Goal: Task Accomplishment & Management: Use online tool/utility

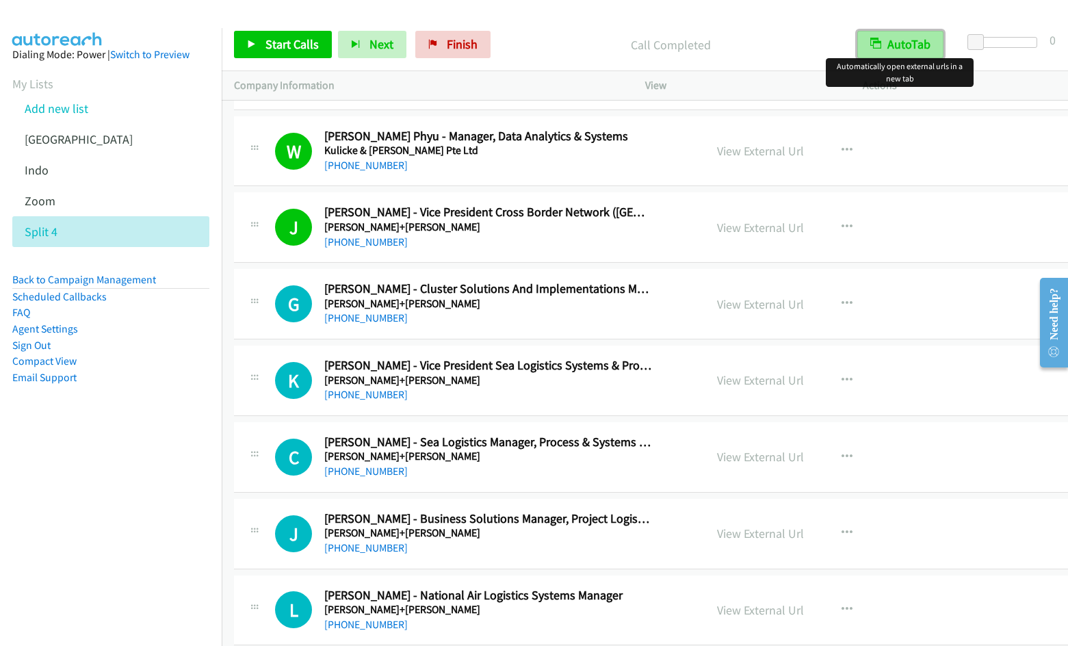
click at [901, 47] on button "AutoTab" at bounding box center [900, 44] width 86 height 27
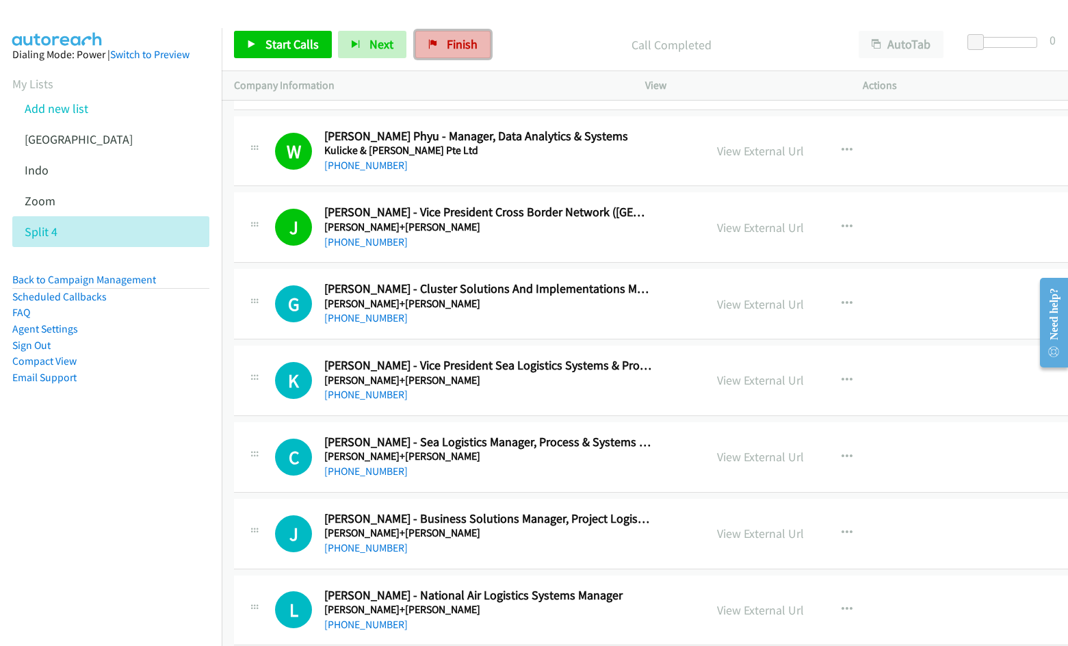
click at [435, 47] on link "Finish" at bounding box center [452, 44] width 75 height 27
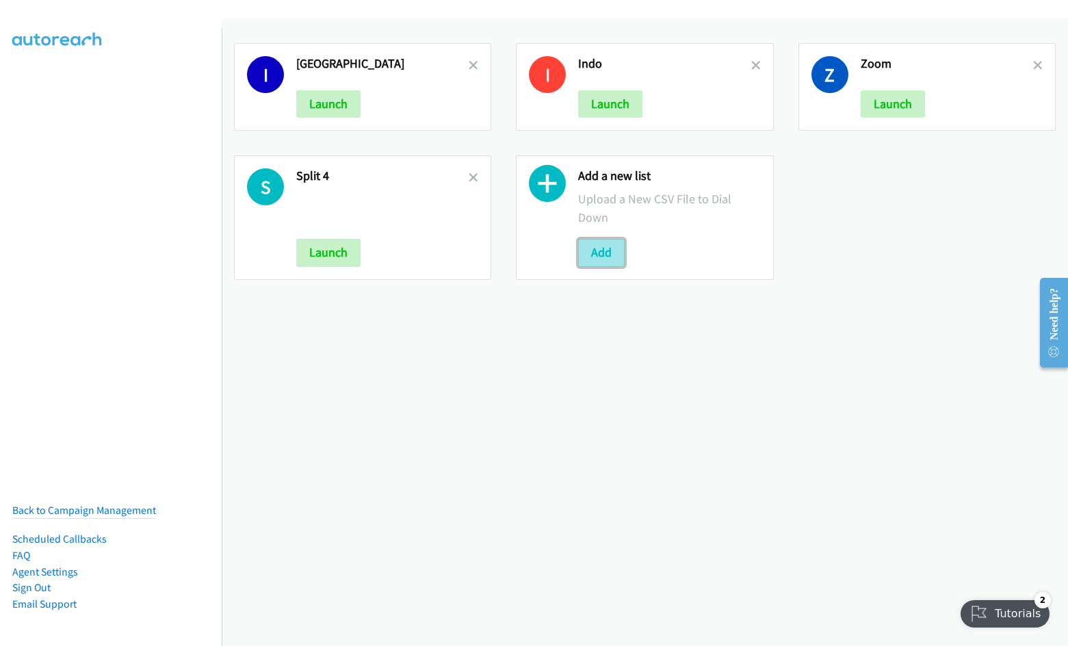
click at [586, 247] on button "Add" at bounding box center [601, 252] width 47 height 27
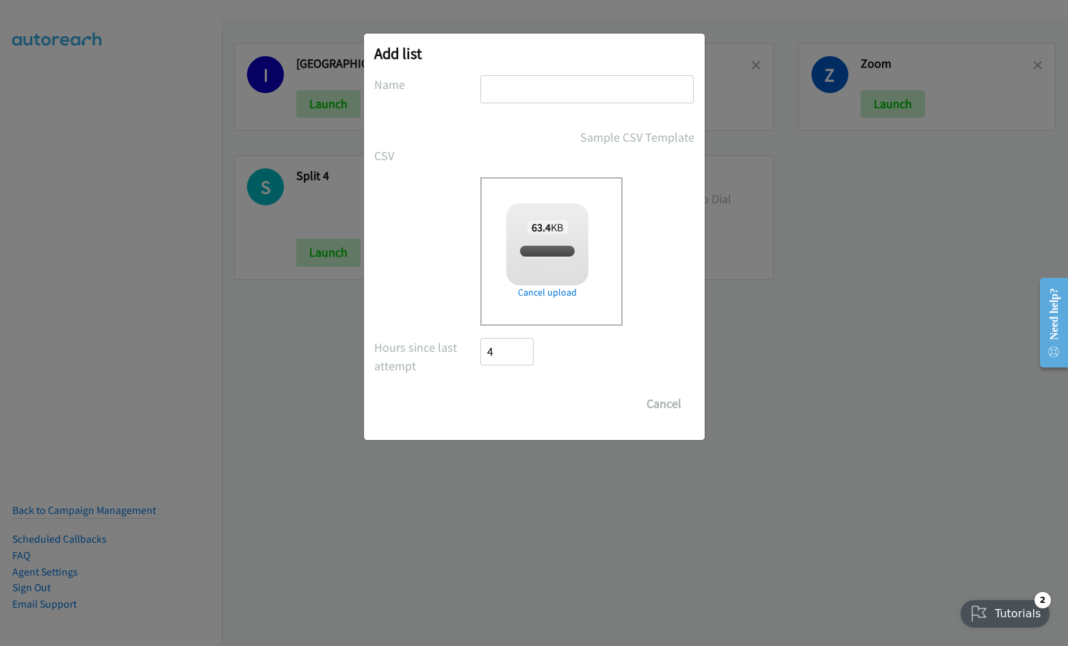
checkbox input "true"
click at [552, 88] on input "text" at bounding box center [587, 89] width 214 height 28
type input "1 SG Broadbase"
click at [528, 407] on input "Save List" at bounding box center [517, 403] width 72 height 27
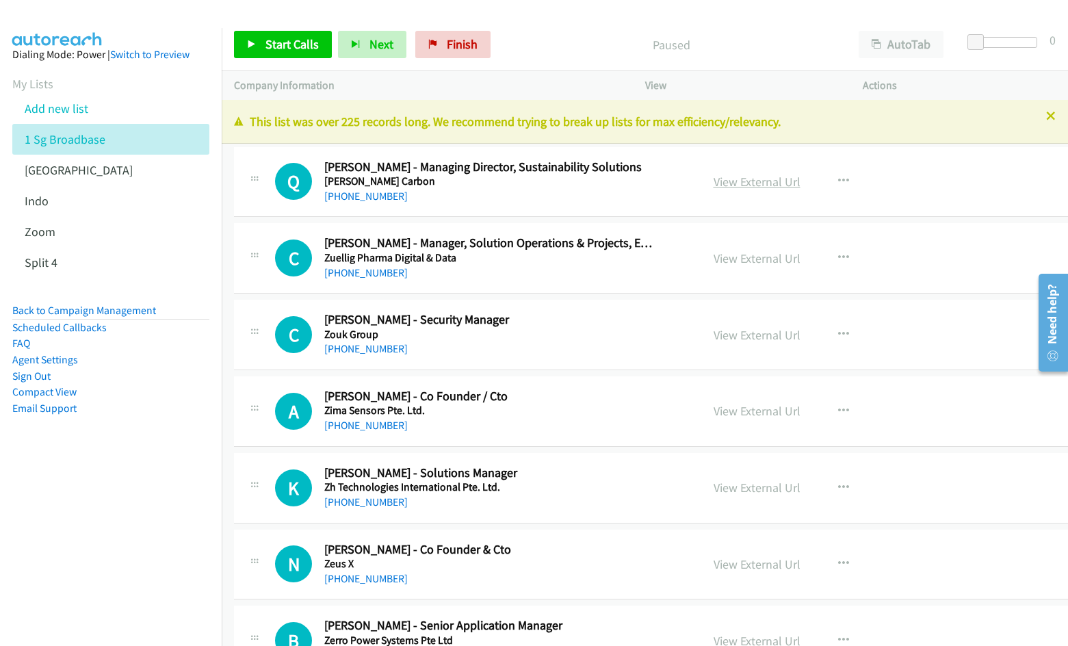
click at [714, 183] on link "View External Url" at bounding box center [757, 182] width 87 height 16
click at [874, 47] on icon "button" at bounding box center [877, 45] width 10 height 10
click at [270, 48] on span "Start Calls" at bounding box center [292, 44] width 53 height 16
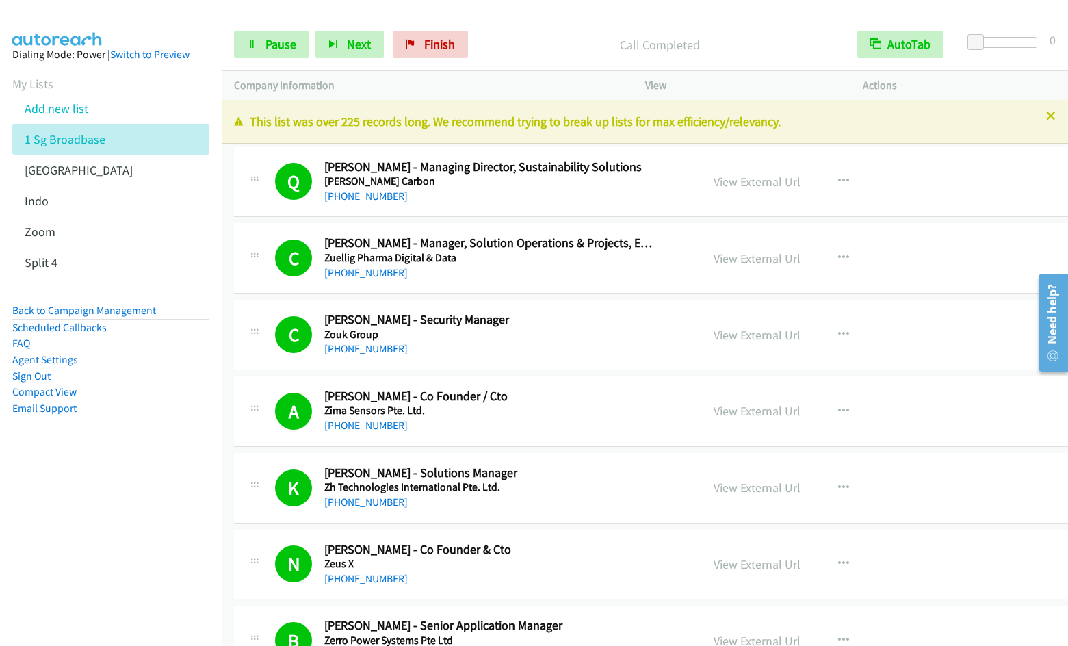
scroll to position [469, 0]
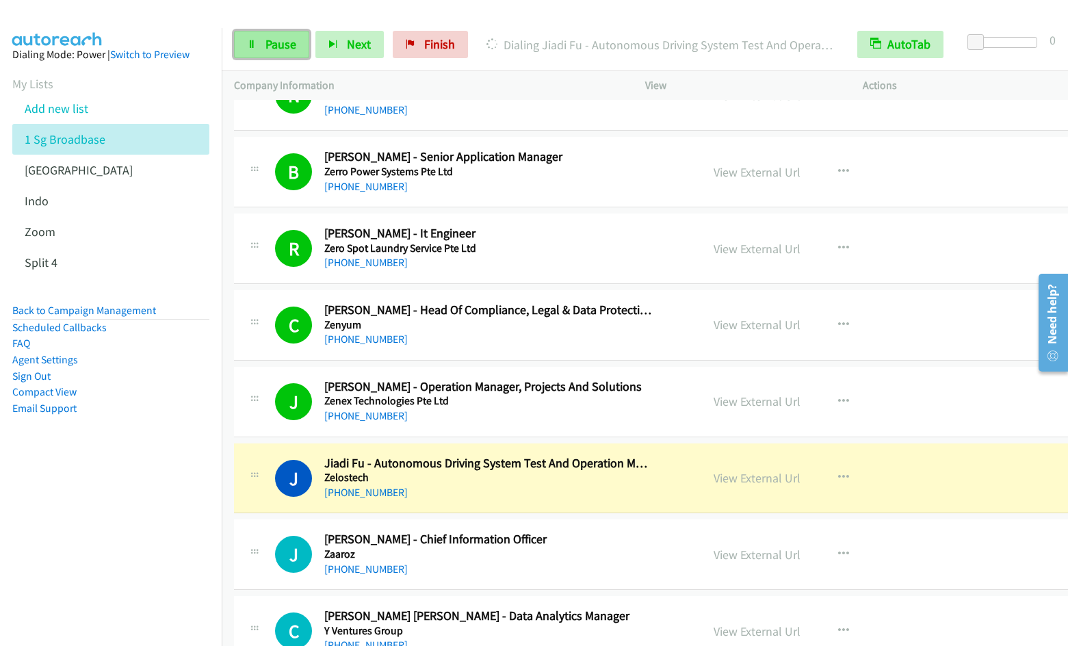
click at [268, 47] on span "Pause" at bounding box center [281, 44] width 31 height 16
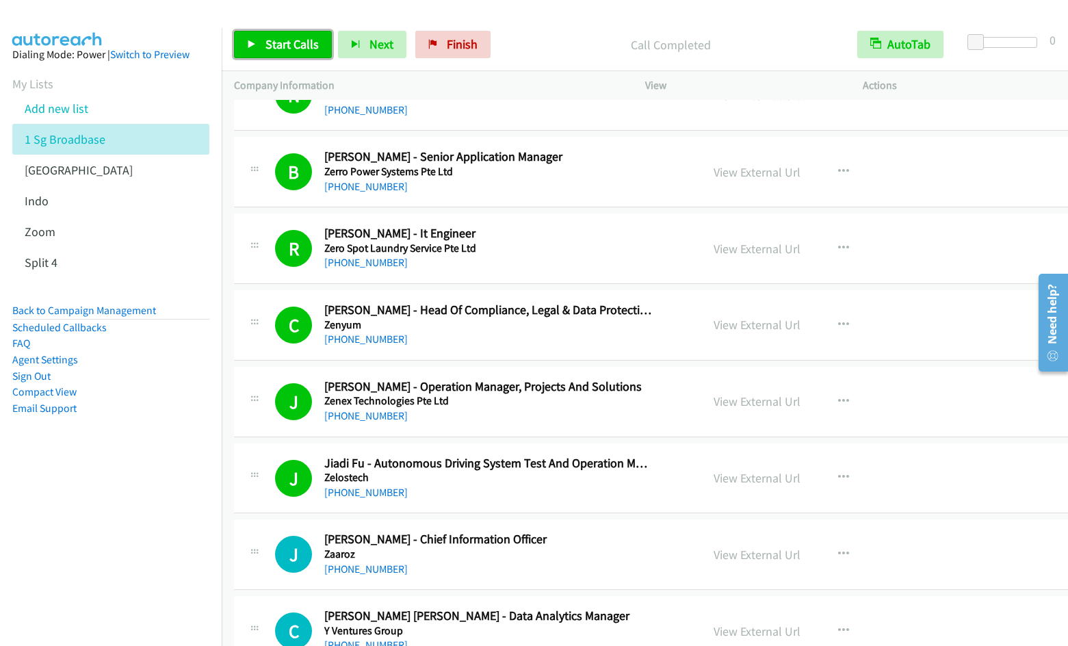
click at [272, 55] on link "Start Calls" at bounding box center [283, 44] width 98 height 27
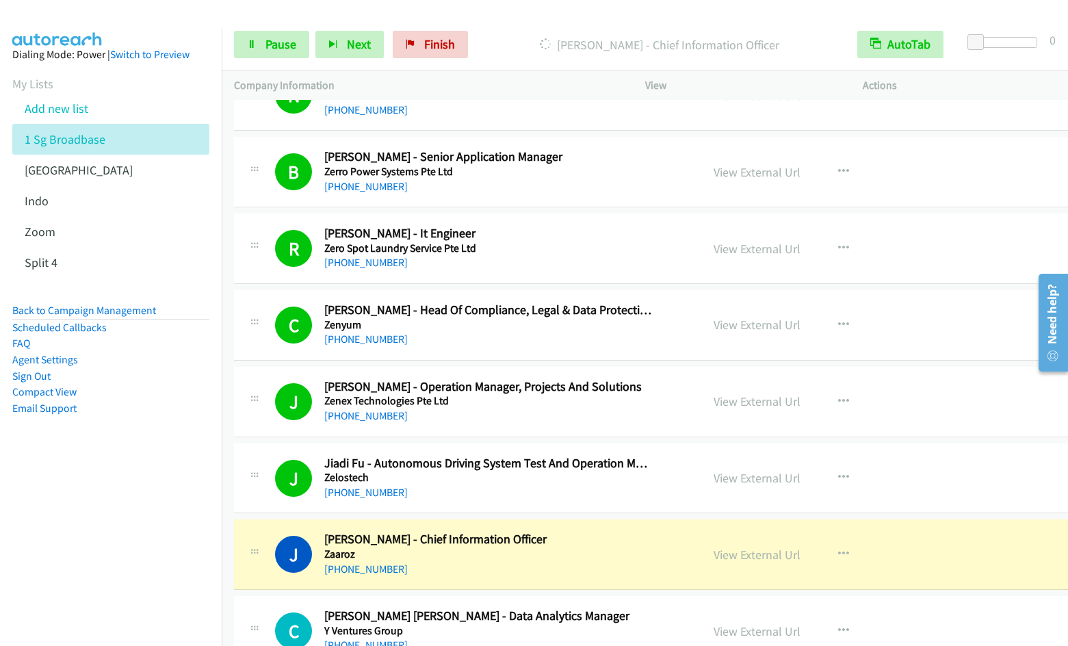
scroll to position [937, 0]
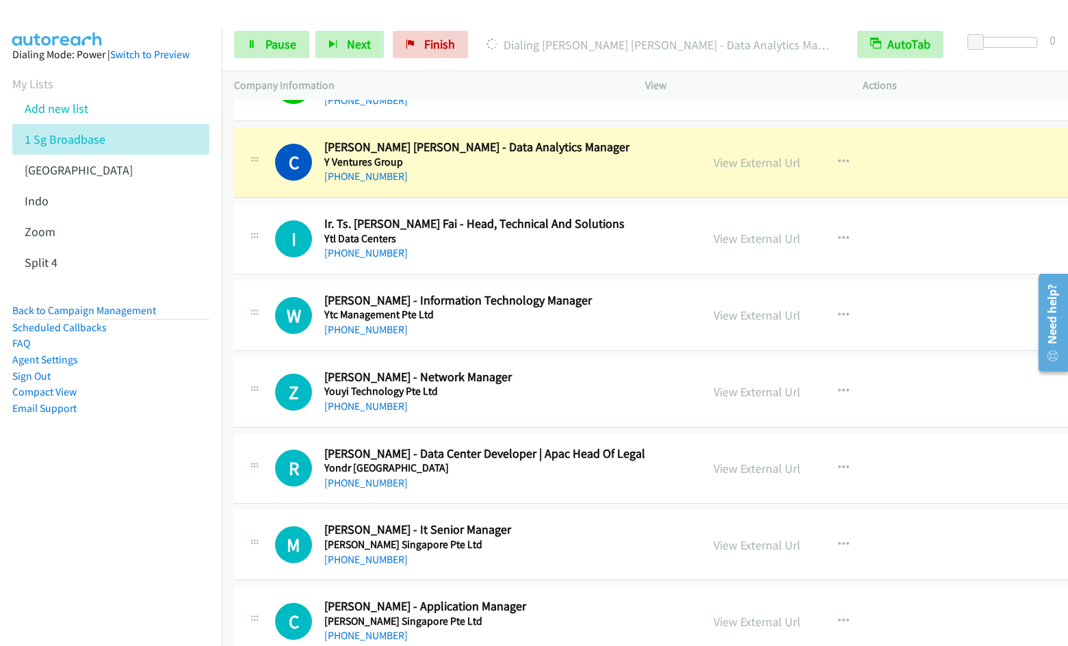
click at [176, 504] on nav "Dialing Mode: Power | Switch to Preview My Lists Add new list 1 Sg Broadbase In…" at bounding box center [111, 351] width 222 height 646
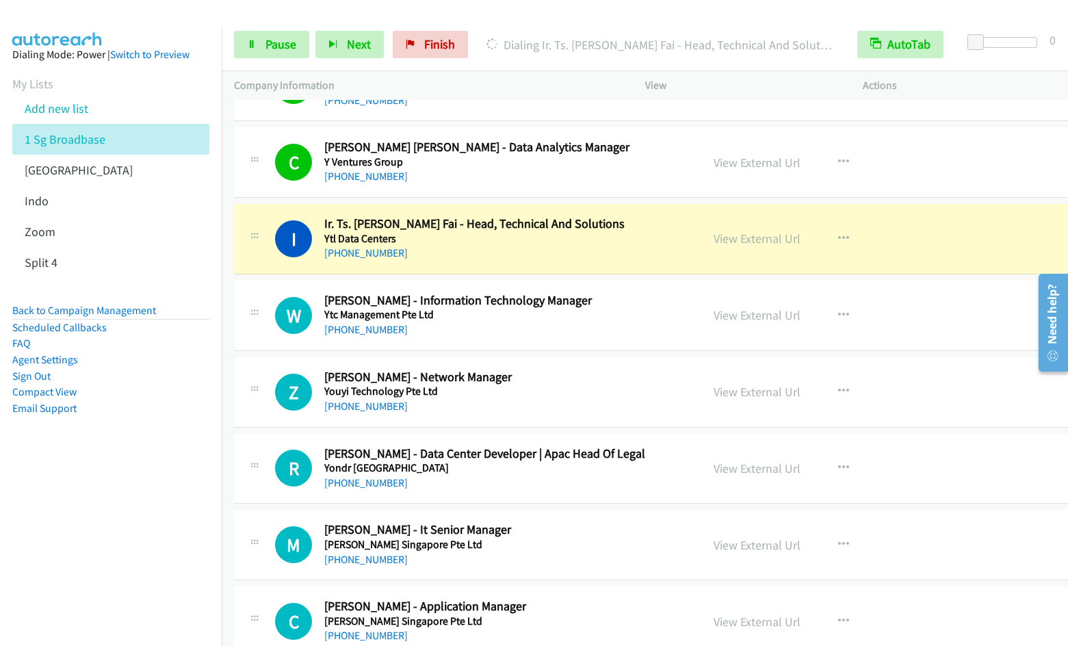
click at [129, 474] on aside "Dialing Mode: Power | Switch to Preview My Lists Add new list 1 Sg Broadbase In…" at bounding box center [111, 253] width 222 height 450
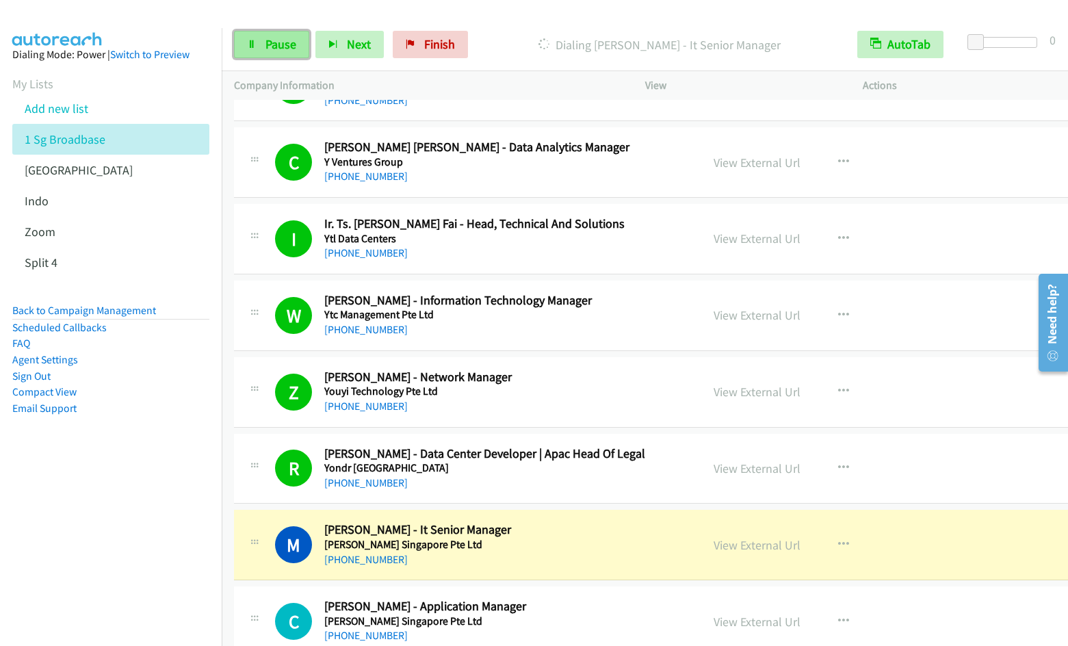
click at [261, 47] on link "Pause" at bounding box center [271, 44] width 75 height 27
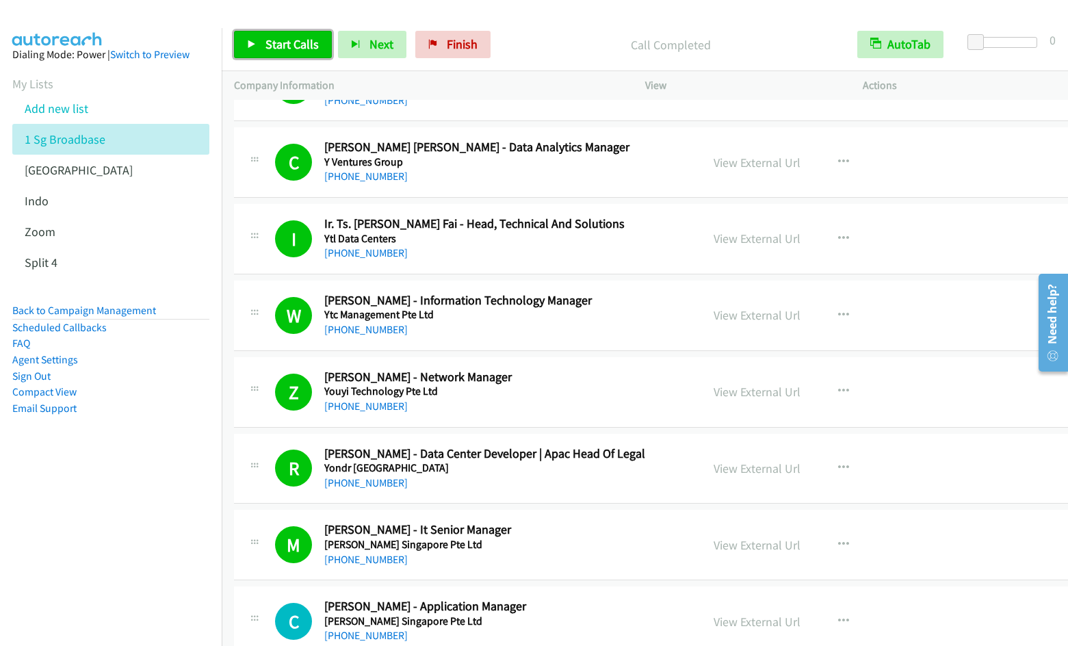
click at [277, 44] on span "Start Calls" at bounding box center [292, 44] width 53 height 16
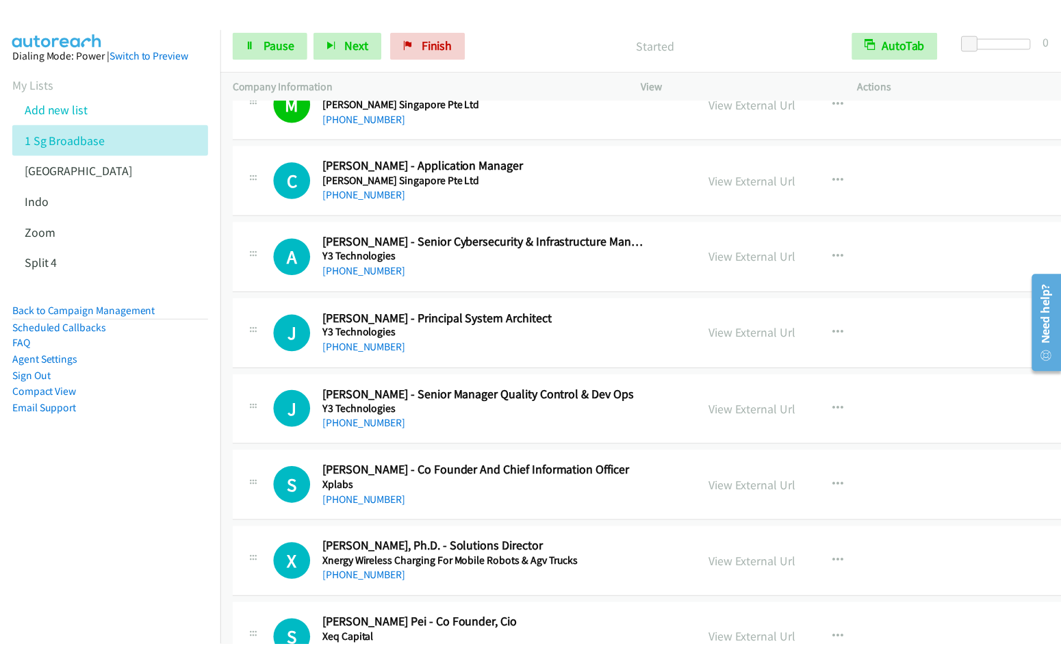
scroll to position [1306, 0]
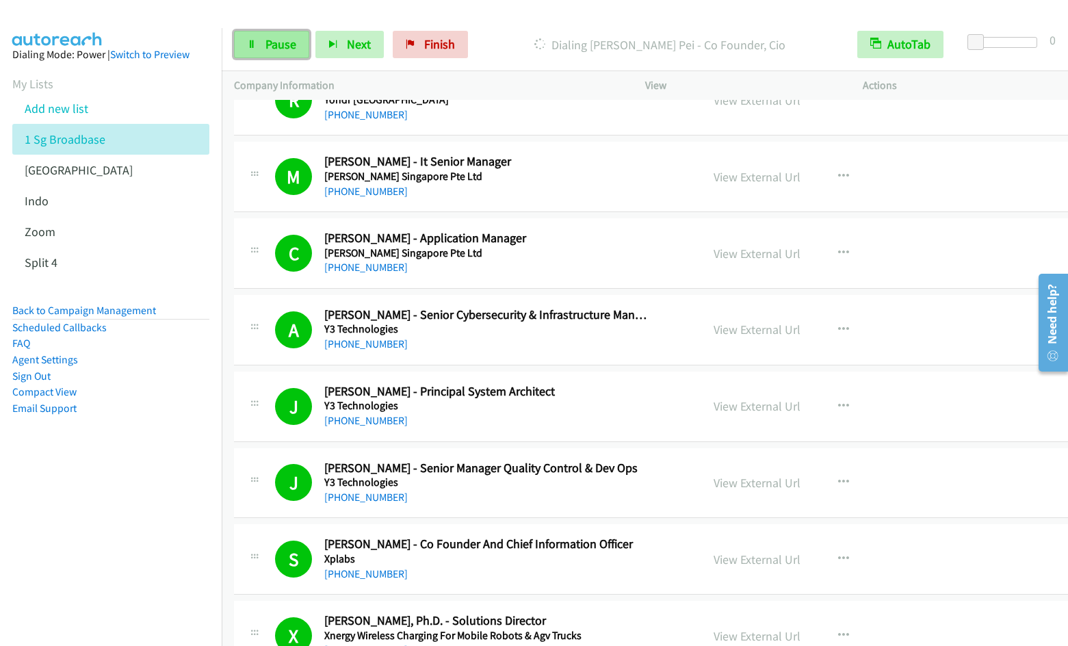
click at [254, 52] on link "Pause" at bounding box center [271, 44] width 75 height 27
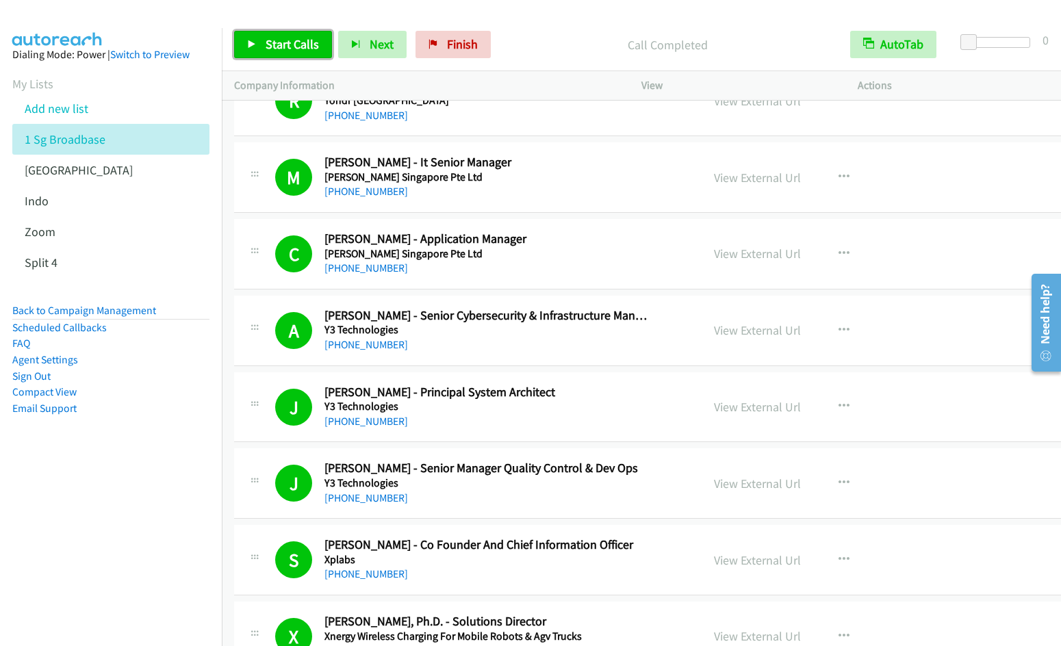
click at [257, 51] on link "Start Calls" at bounding box center [283, 44] width 98 height 27
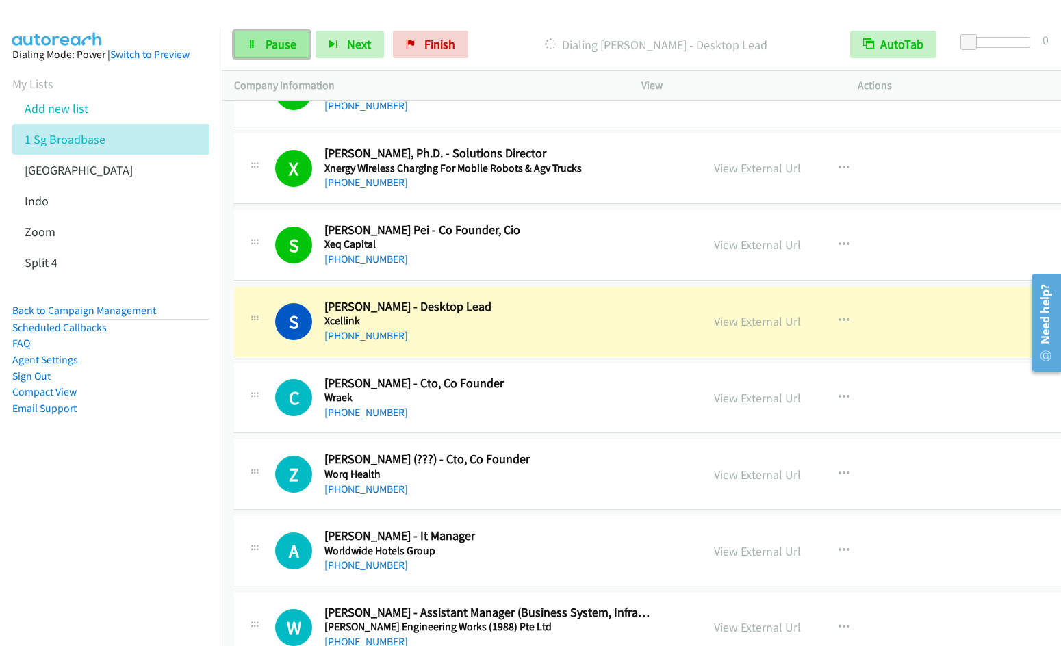
click at [248, 40] on icon at bounding box center [252, 45] width 10 height 10
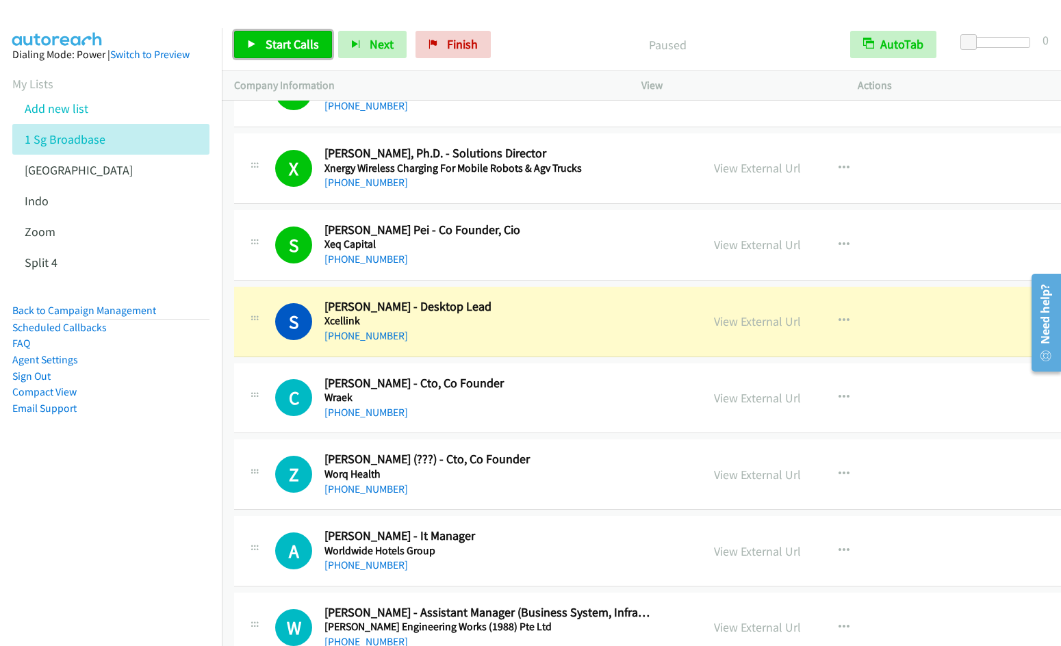
click at [273, 41] on span "Start Calls" at bounding box center [292, 44] width 53 height 16
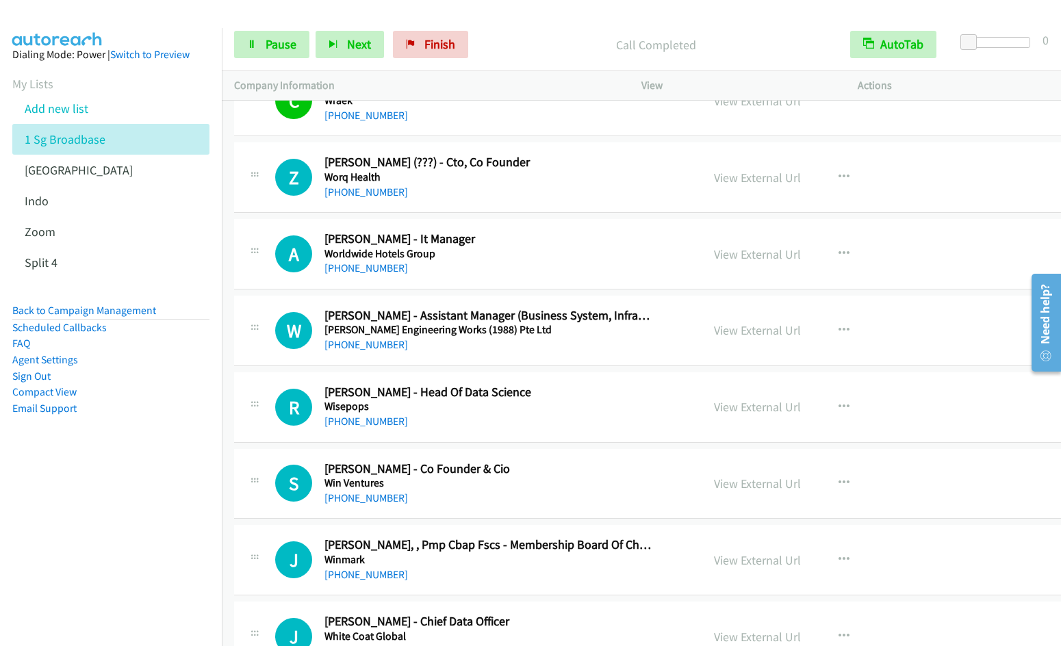
scroll to position [2041, 0]
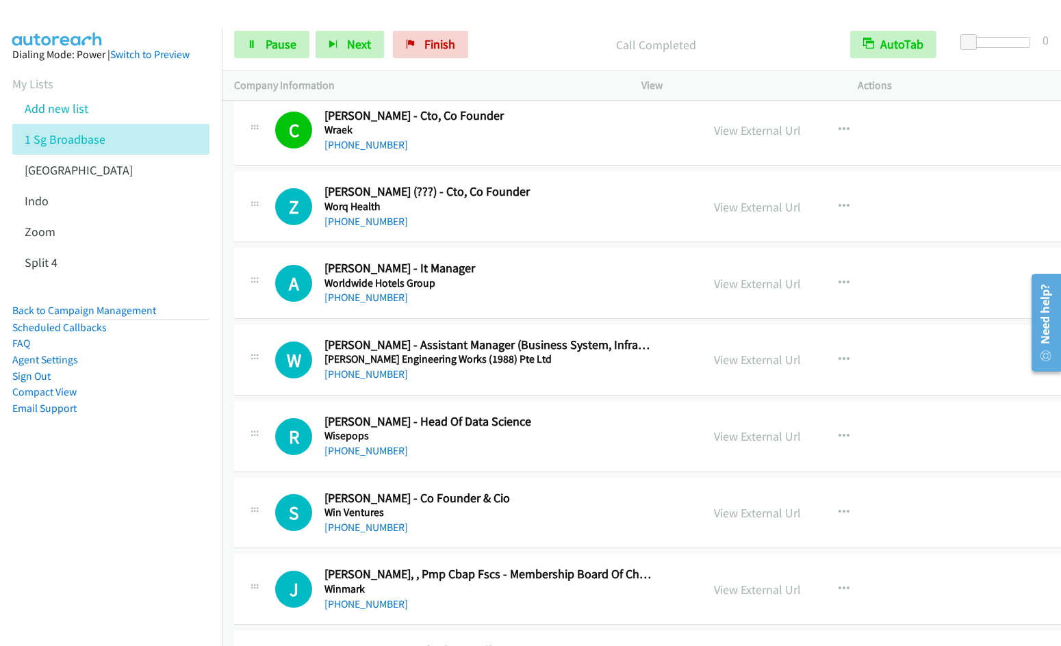
click at [1049, 109] on td "C Callback Scheduled Cheng Jie Chik - Cto, Co Founder Wraek Asia/Singapore +65 …" at bounding box center [676, 130] width 909 height 77
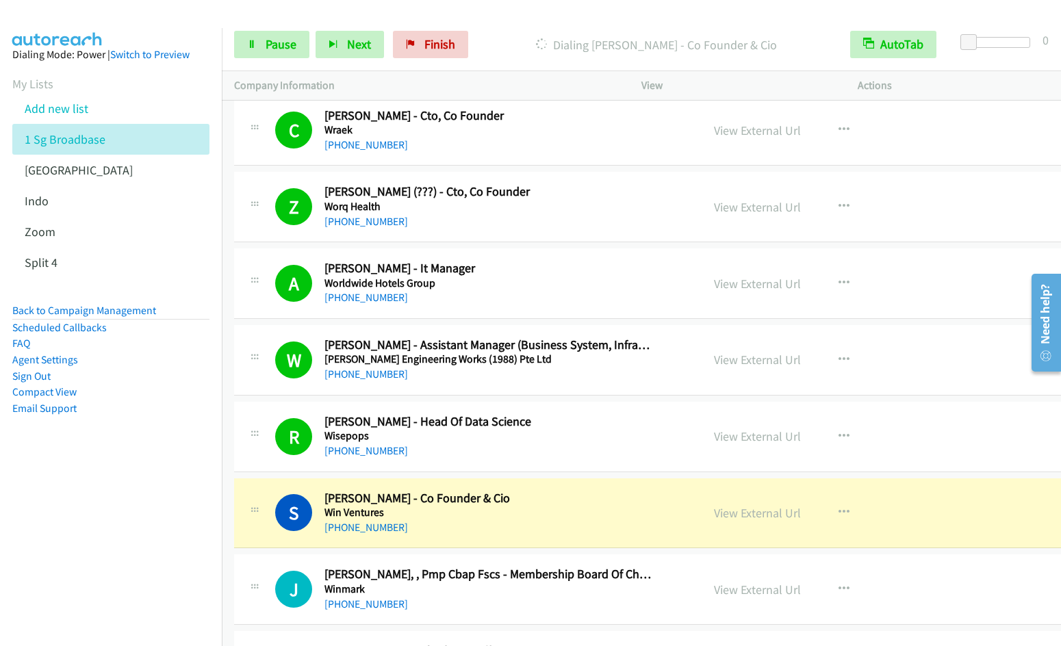
scroll to position [2509, 0]
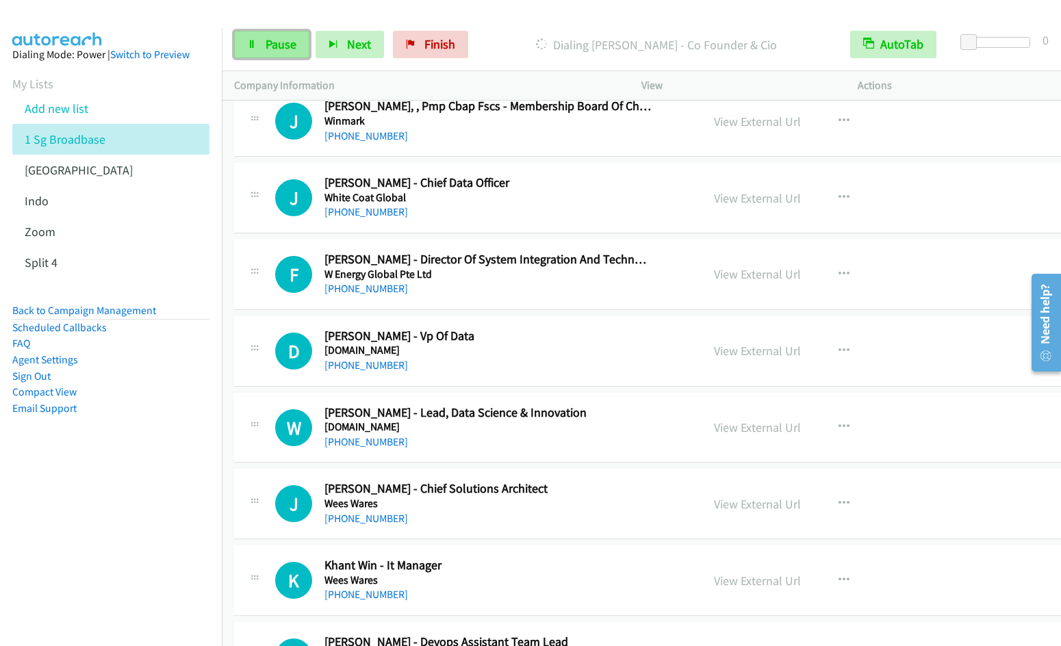
click at [246, 41] on link "Pause" at bounding box center [271, 44] width 75 height 27
click at [264, 50] on link "Start Calls" at bounding box center [283, 44] width 98 height 27
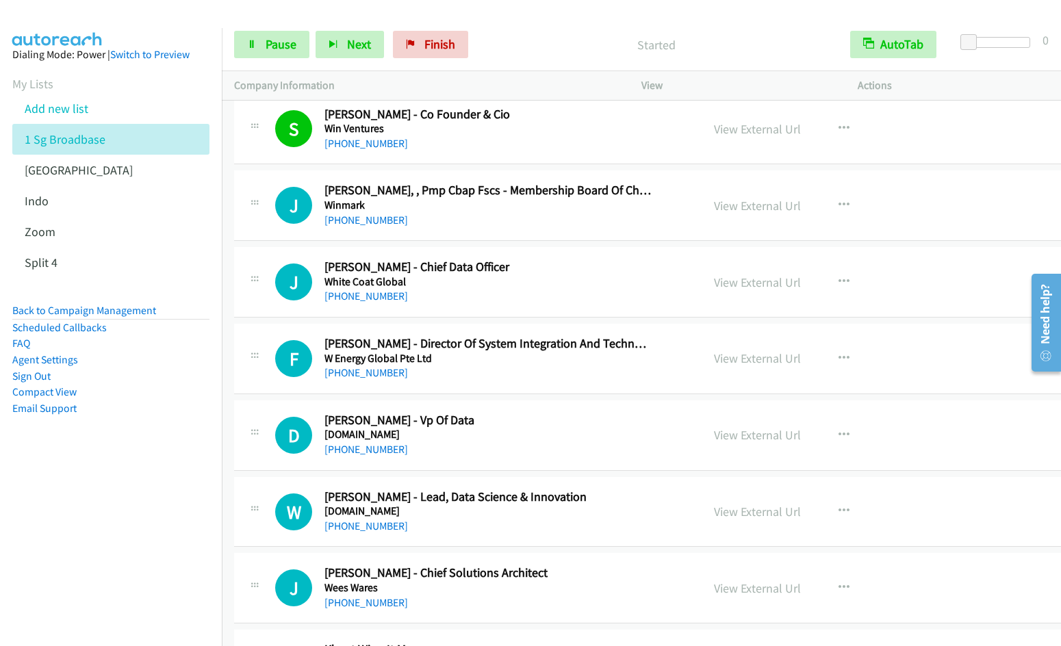
scroll to position [2375, 0]
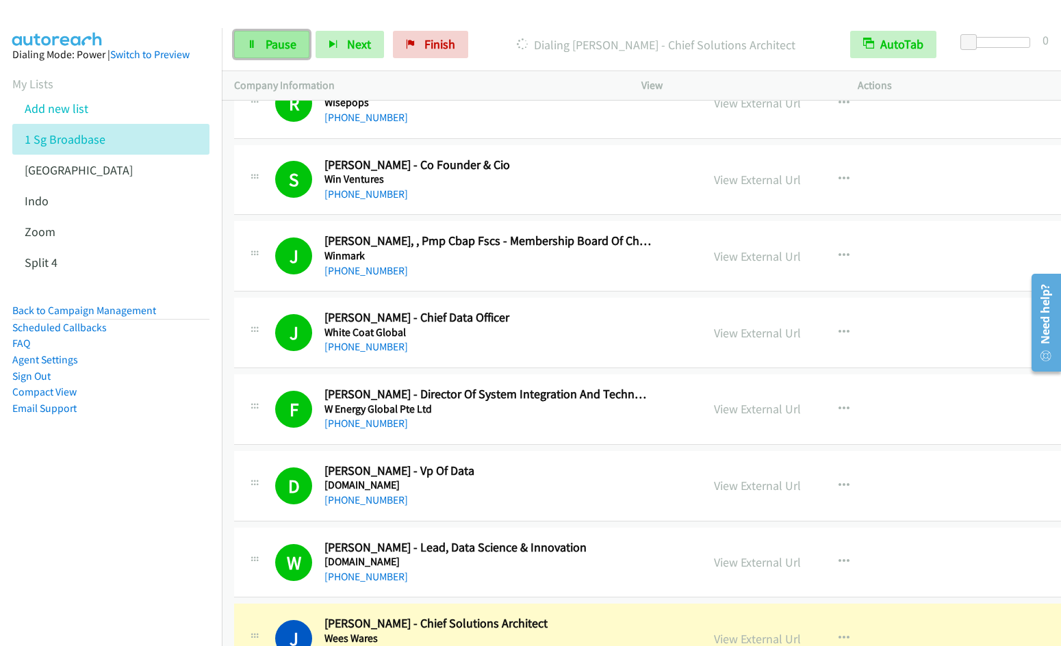
click at [272, 47] on span "Pause" at bounding box center [281, 44] width 31 height 16
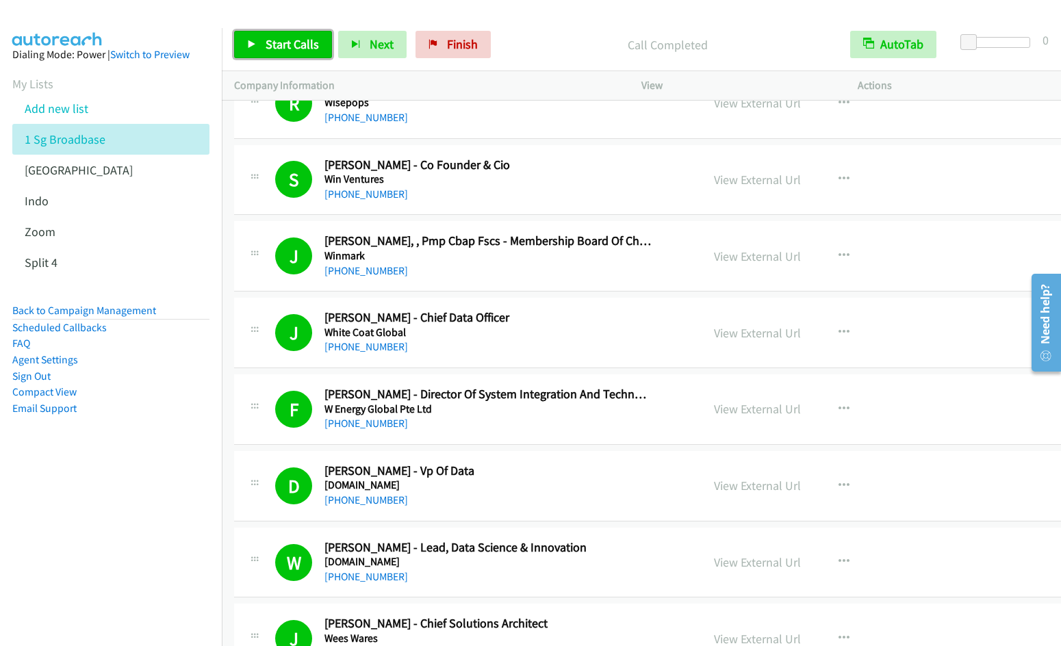
click at [281, 49] on span "Start Calls" at bounding box center [292, 44] width 53 height 16
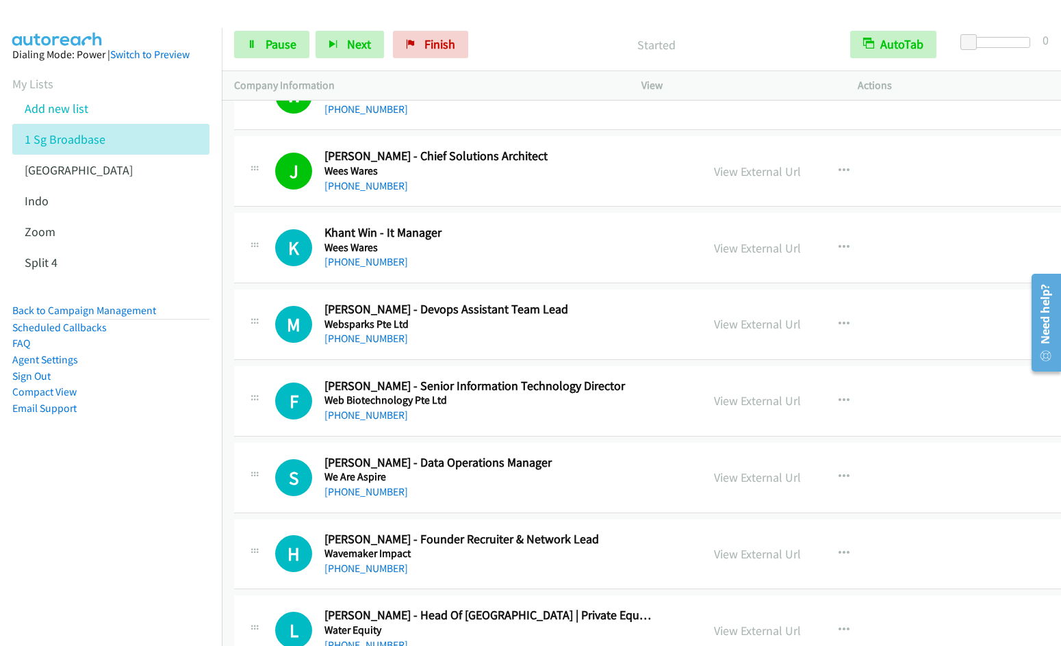
scroll to position [2843, 0]
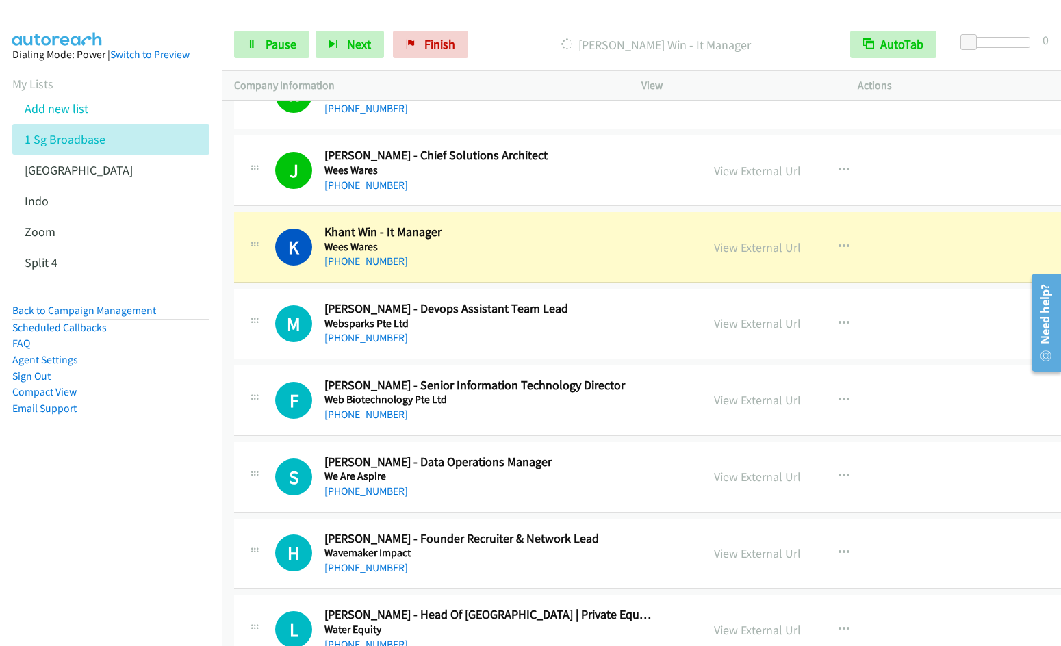
click at [64, 513] on nav "Dialing Mode: Power | Switch to Preview My Lists Add new list 1 Sg Broadbase In…" at bounding box center [111, 351] width 222 height 646
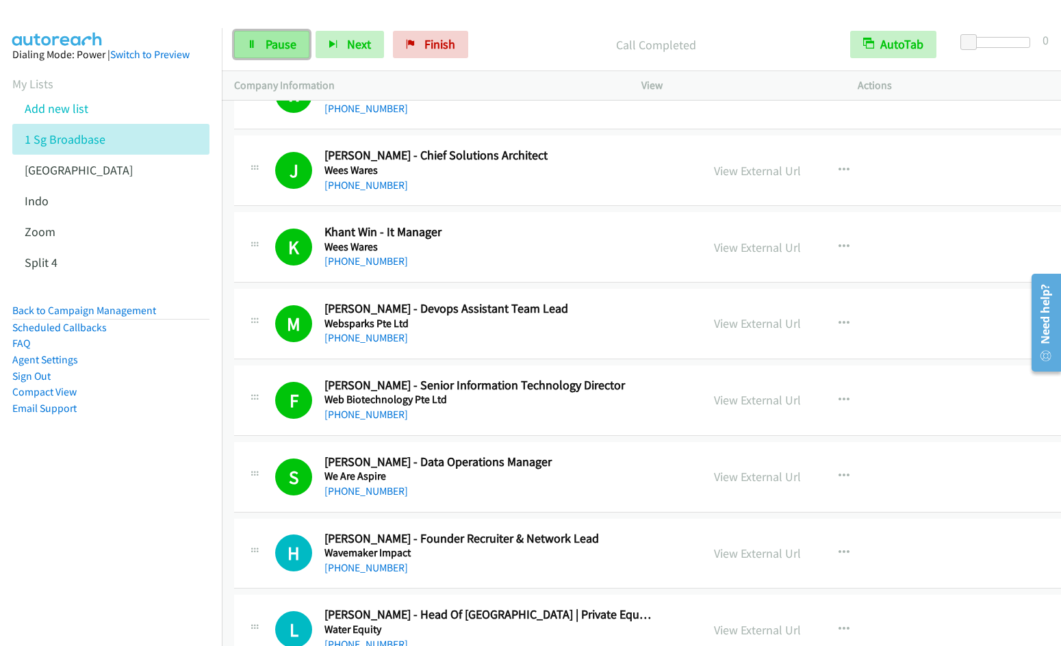
click at [258, 38] on link "Pause" at bounding box center [271, 44] width 75 height 27
click at [263, 44] on link "Start Calls" at bounding box center [283, 44] width 98 height 27
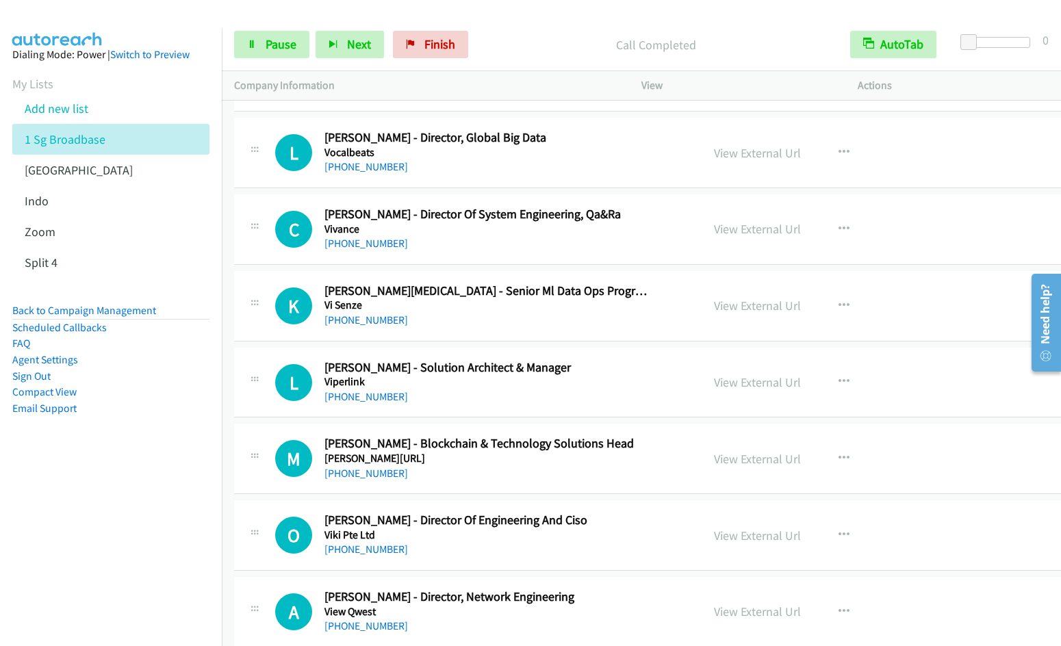
scroll to position [3751, 0]
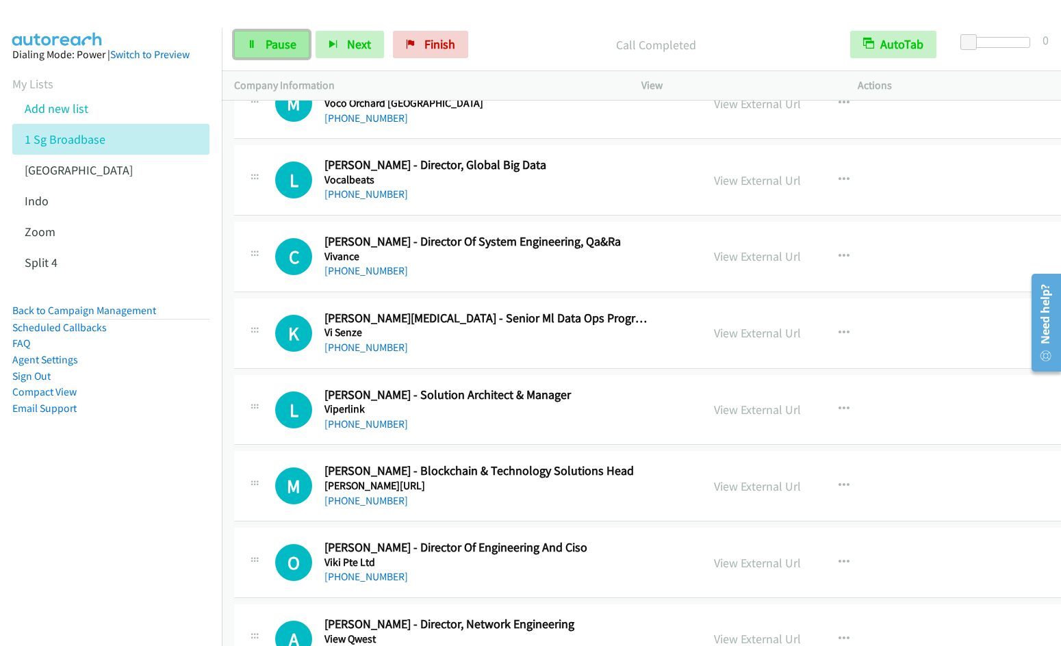
click at [263, 56] on link "Pause" at bounding box center [271, 44] width 75 height 27
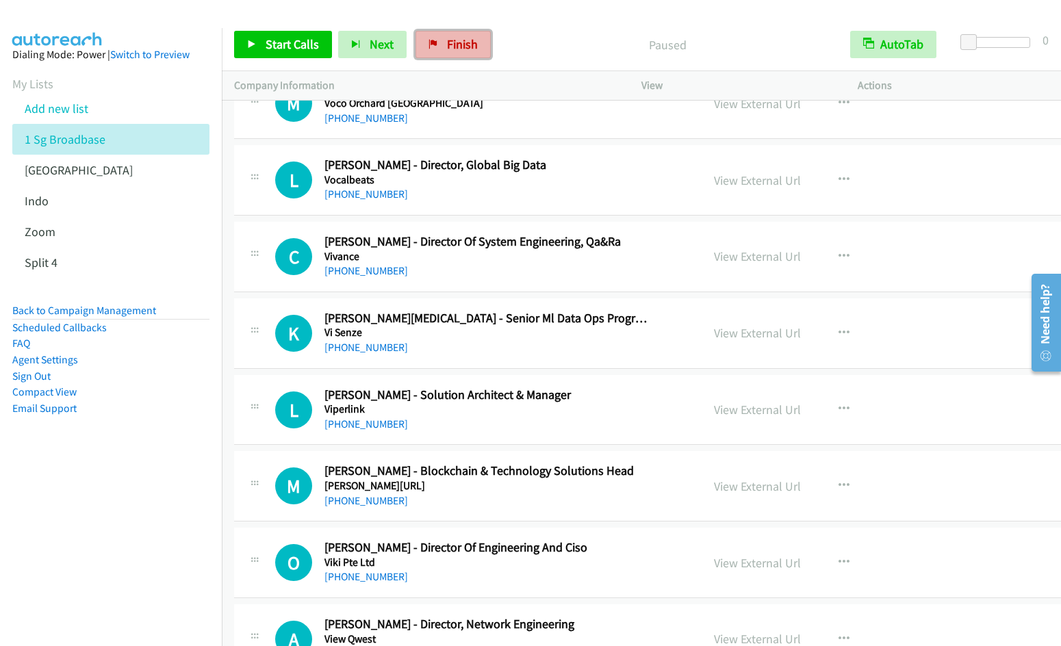
click at [458, 47] on span "Finish" at bounding box center [462, 44] width 31 height 16
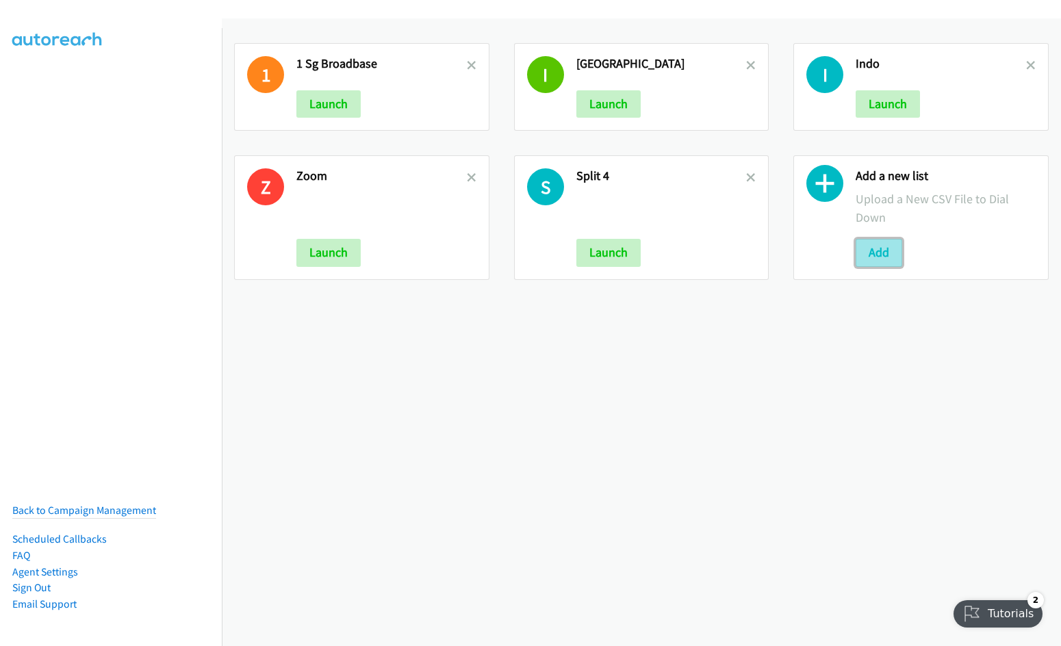
click at [864, 253] on button "Add" at bounding box center [878, 252] width 47 height 27
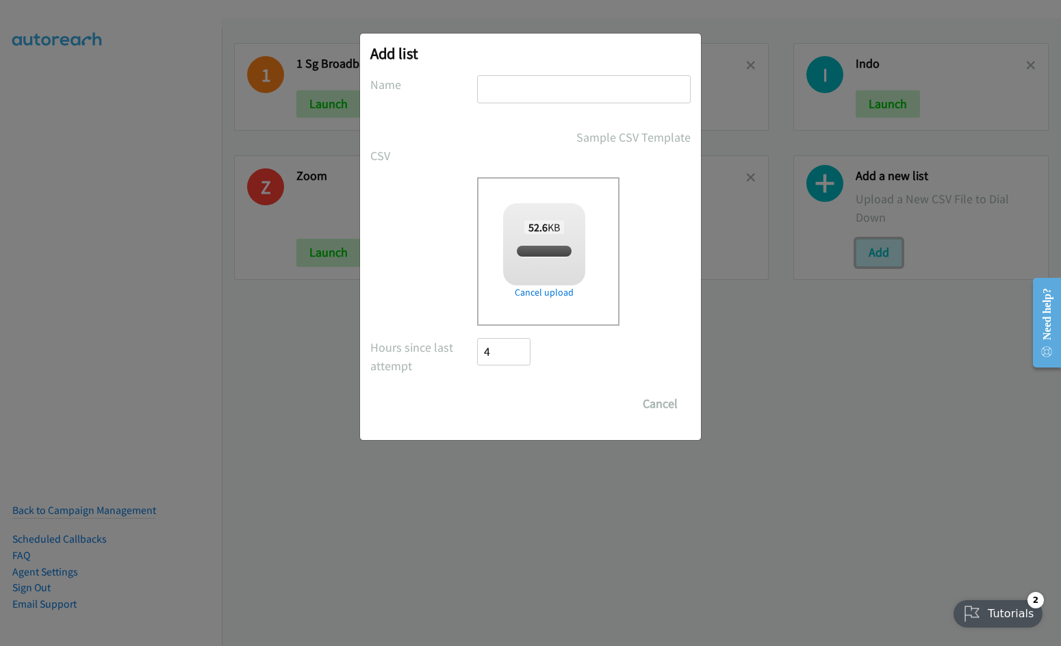
checkbox input "true"
click at [532, 82] on input "text" at bounding box center [584, 89] width 214 height 28
type input "Split 2"
click at [477, 390] on input "Save List" at bounding box center [513, 403] width 72 height 27
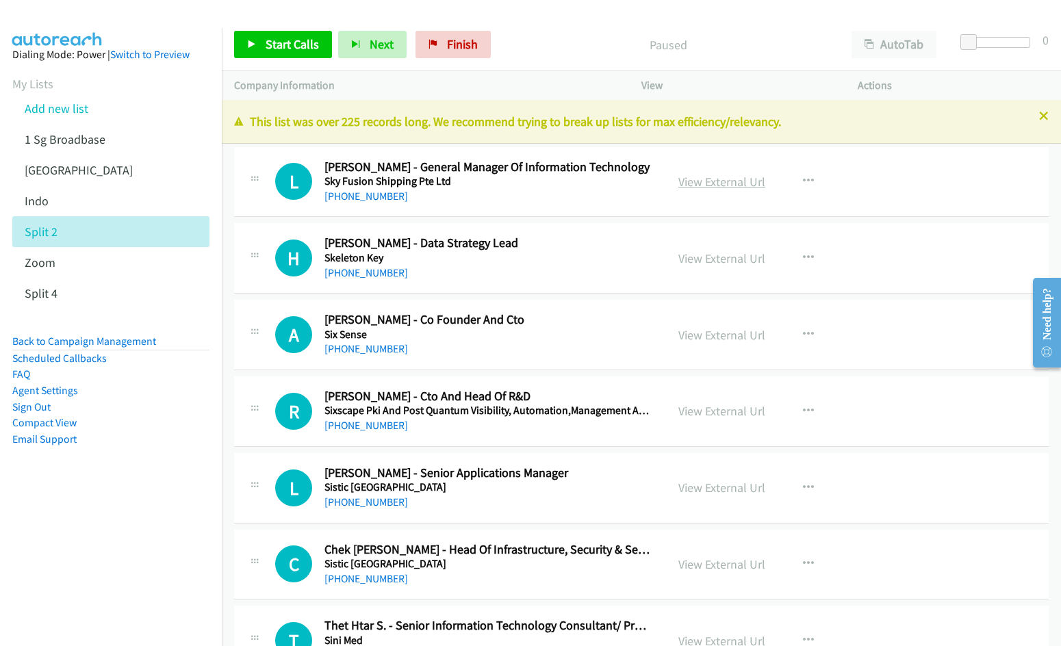
click at [717, 182] on link "View External Url" at bounding box center [721, 182] width 87 height 16
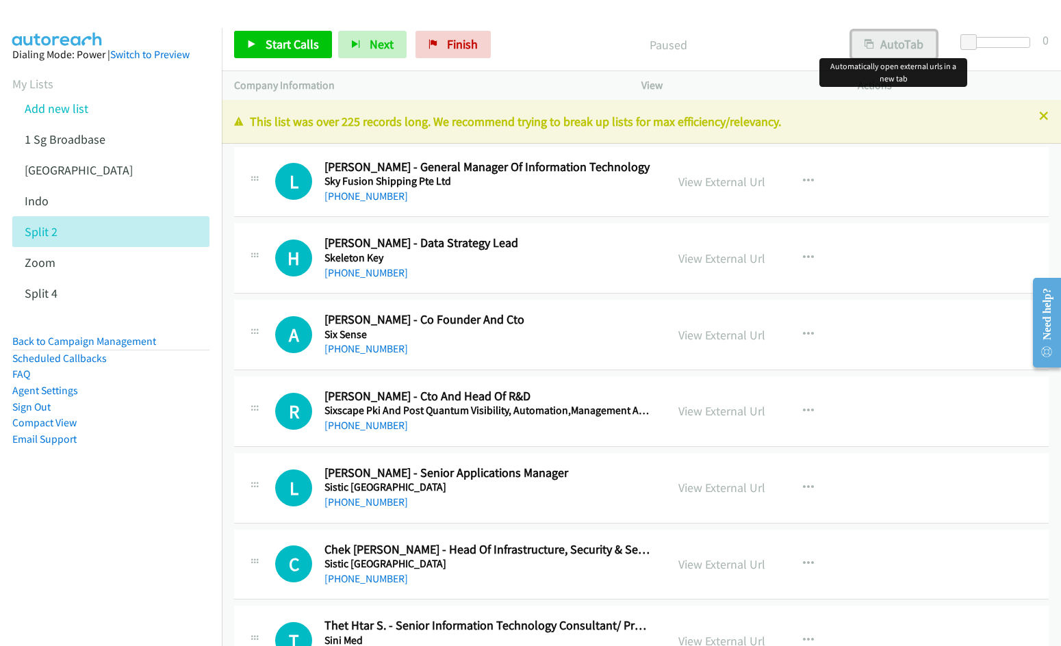
click at [904, 52] on button "AutoTab" at bounding box center [893, 44] width 85 height 27
click at [803, 181] on icon "button" at bounding box center [808, 181] width 11 height 11
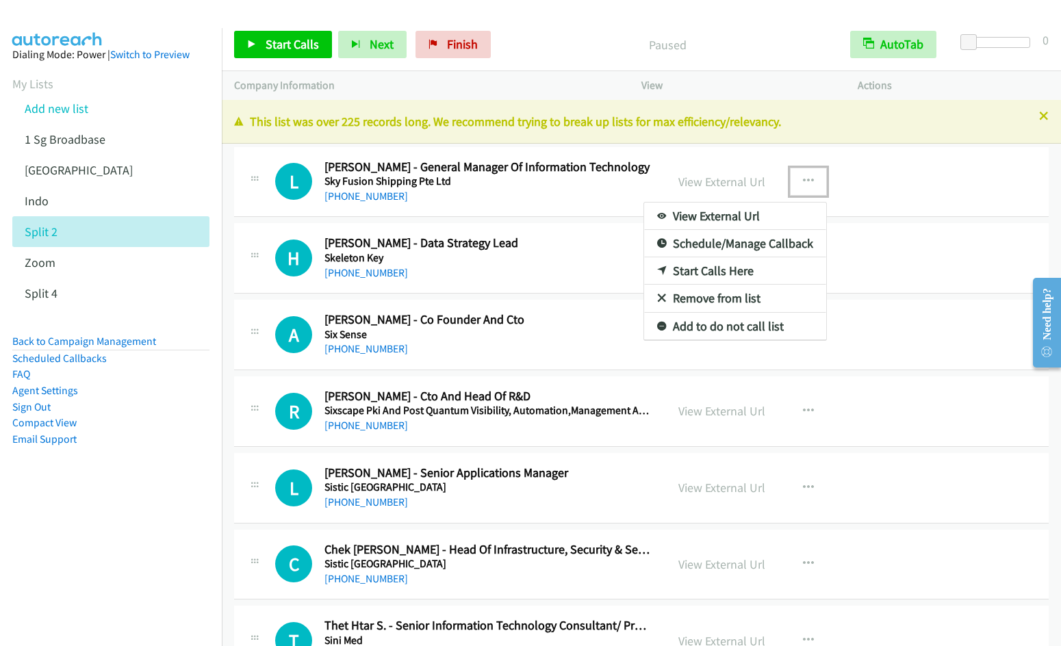
click at [742, 272] on link "Start Calls Here" at bounding box center [735, 270] width 182 height 27
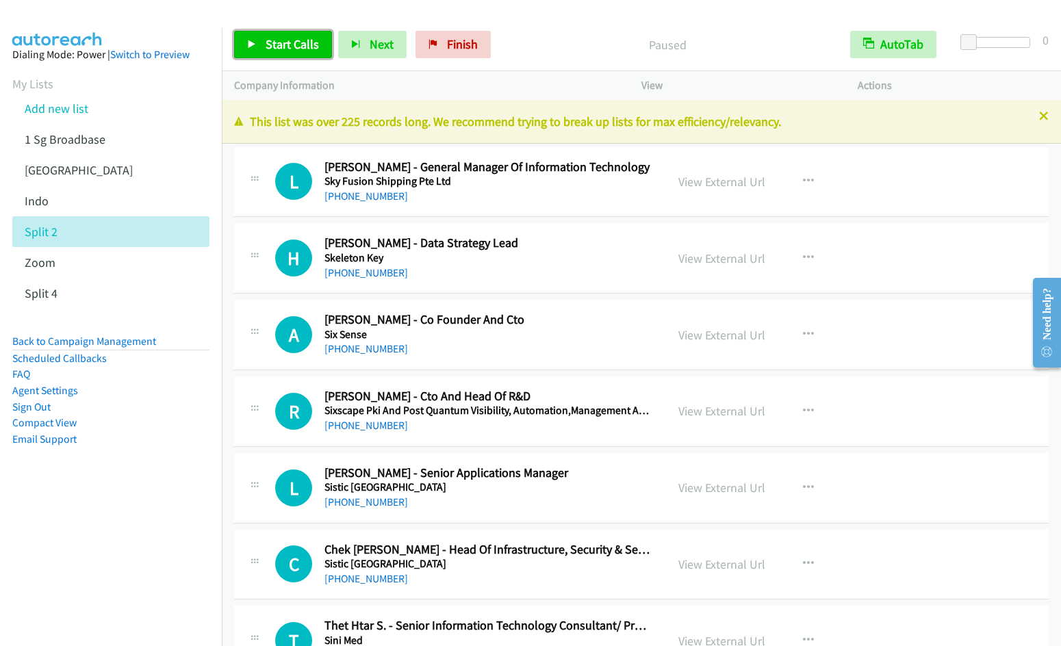
click at [291, 50] on span "Start Calls" at bounding box center [292, 44] width 53 height 16
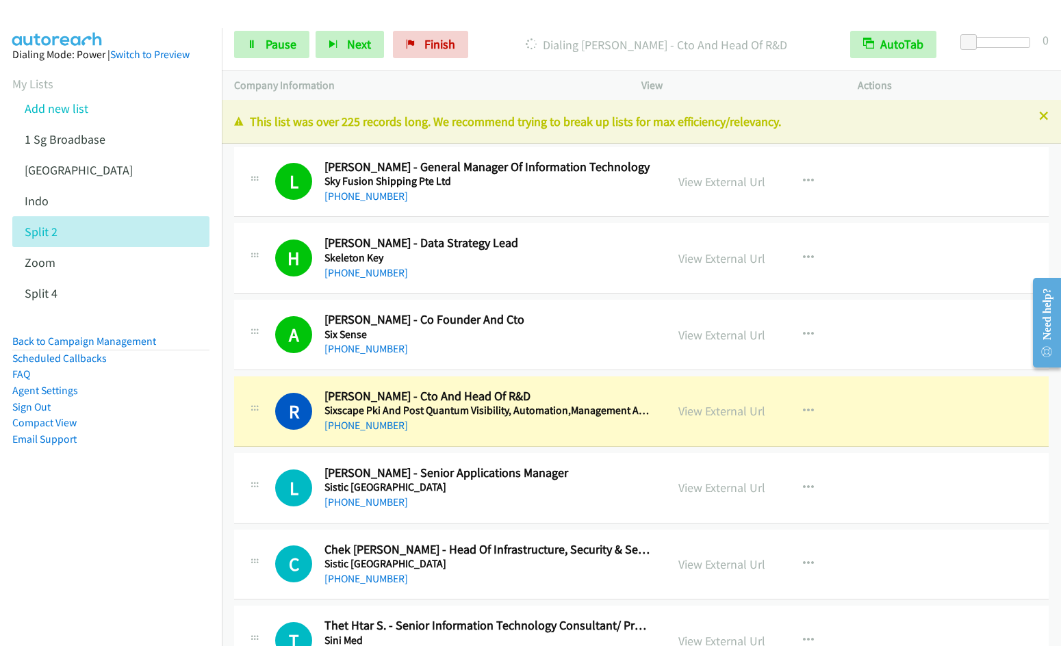
click at [270, 60] on div "Start Calls Pause Next Finish [PERSON_NAME] - Cto And Head Of R&D AutoTab AutoT…" at bounding box center [641, 44] width 839 height 53
click at [270, 53] on link "Pause" at bounding box center [271, 44] width 75 height 27
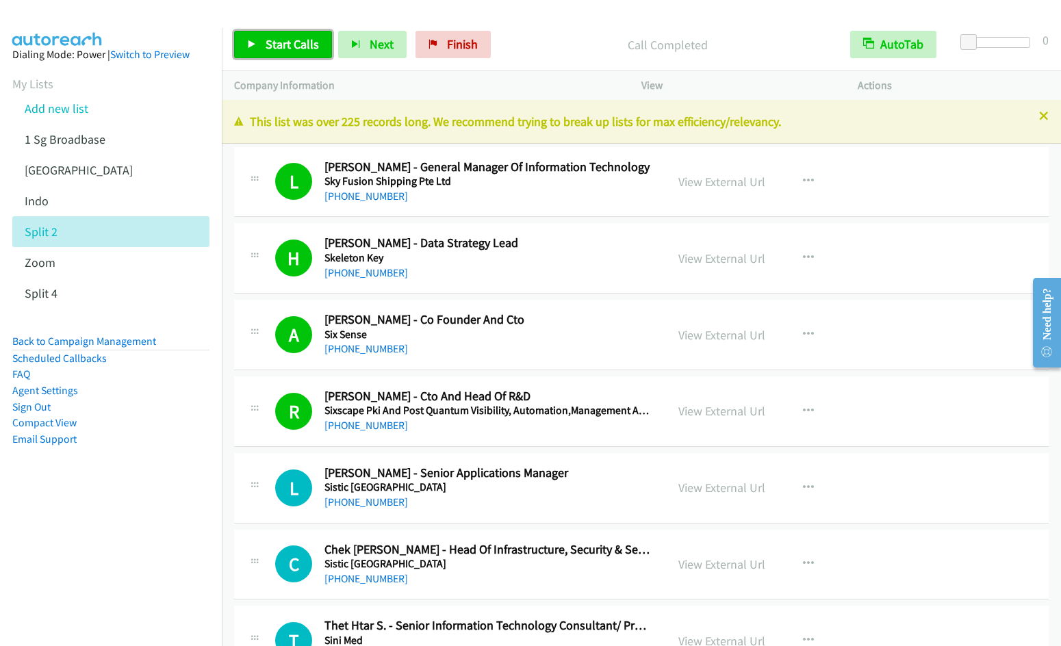
click at [269, 44] on span "Start Calls" at bounding box center [292, 44] width 53 height 16
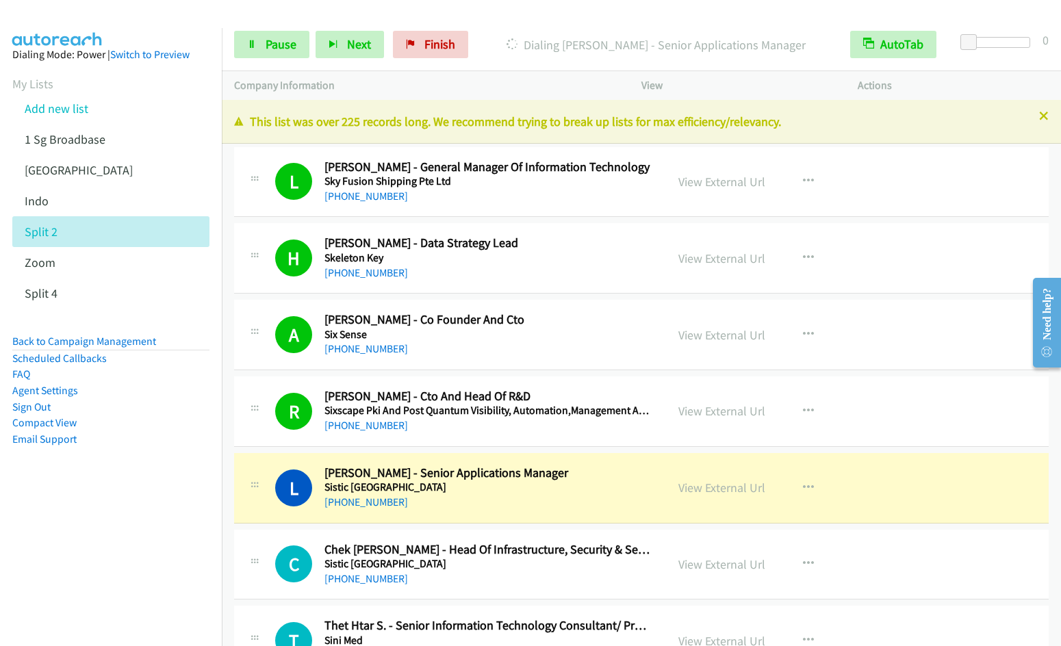
click at [77, 527] on nav "Dialing Mode: Power | Switch to Preview My Lists Add new list 1 Sg Broadbase [G…" at bounding box center [111, 351] width 222 height 646
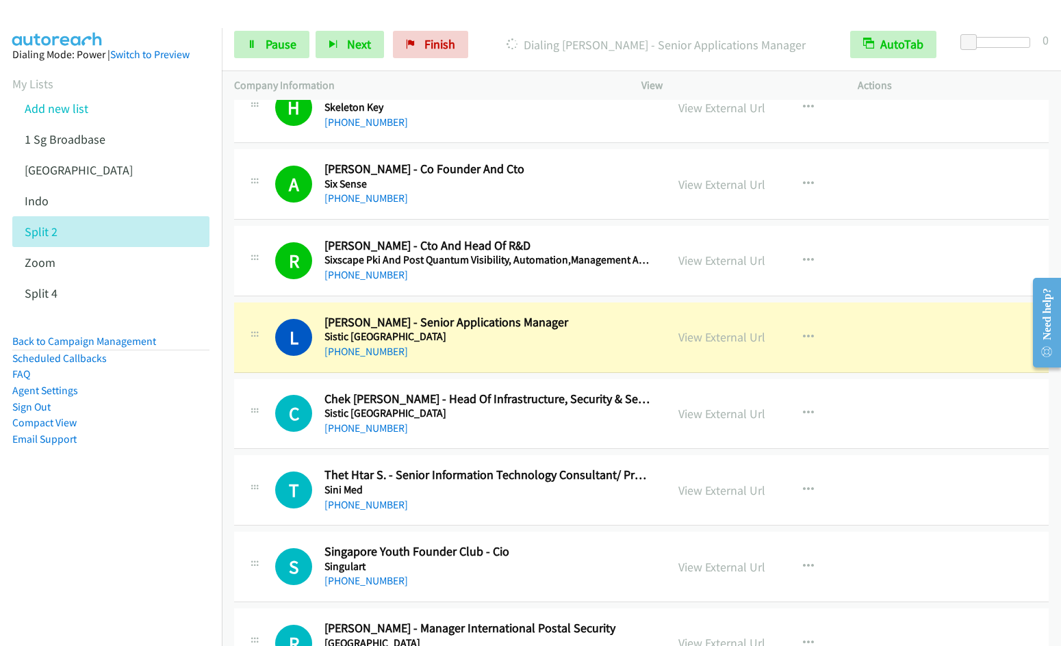
scroll to position [241, 0]
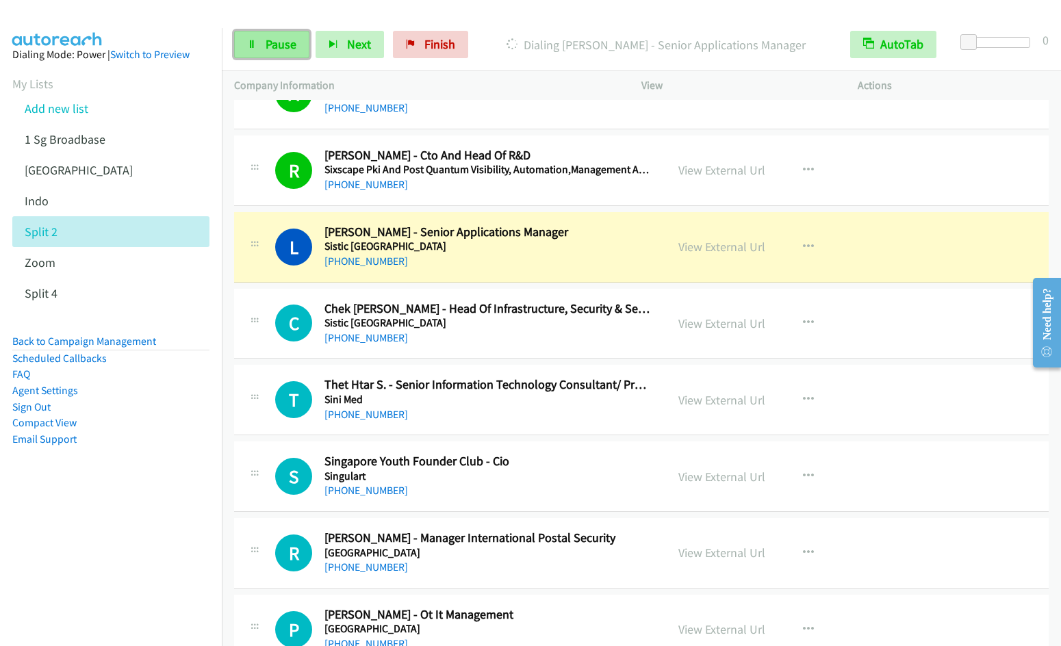
click at [279, 49] on span "Pause" at bounding box center [281, 44] width 31 height 16
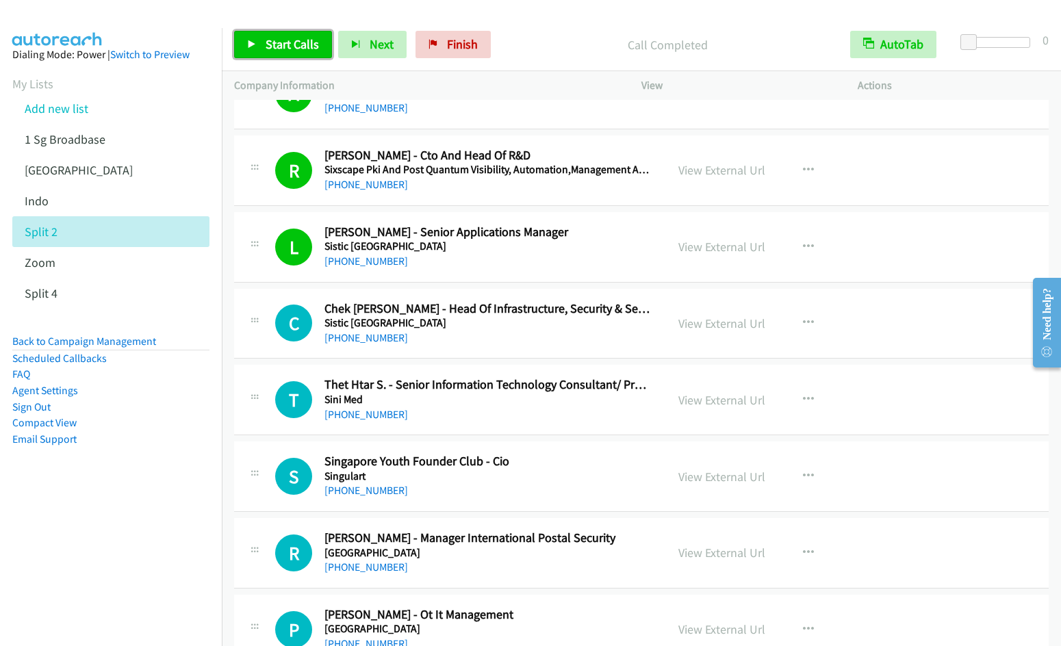
click at [261, 52] on link "Start Calls" at bounding box center [283, 44] width 98 height 27
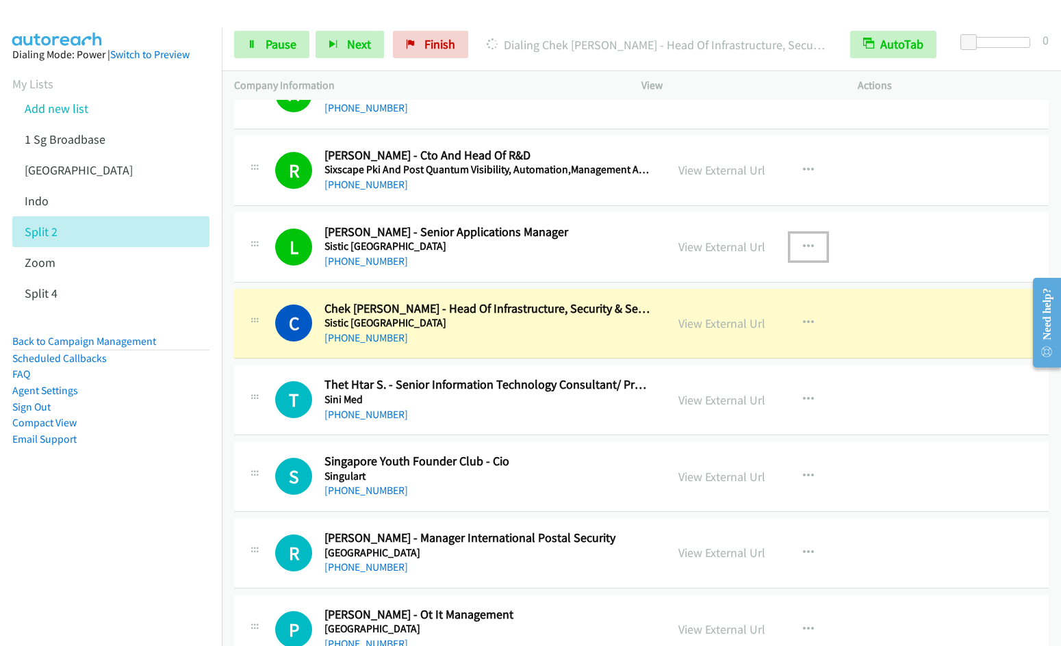
click at [806, 245] on icon "button" at bounding box center [808, 247] width 11 height 11
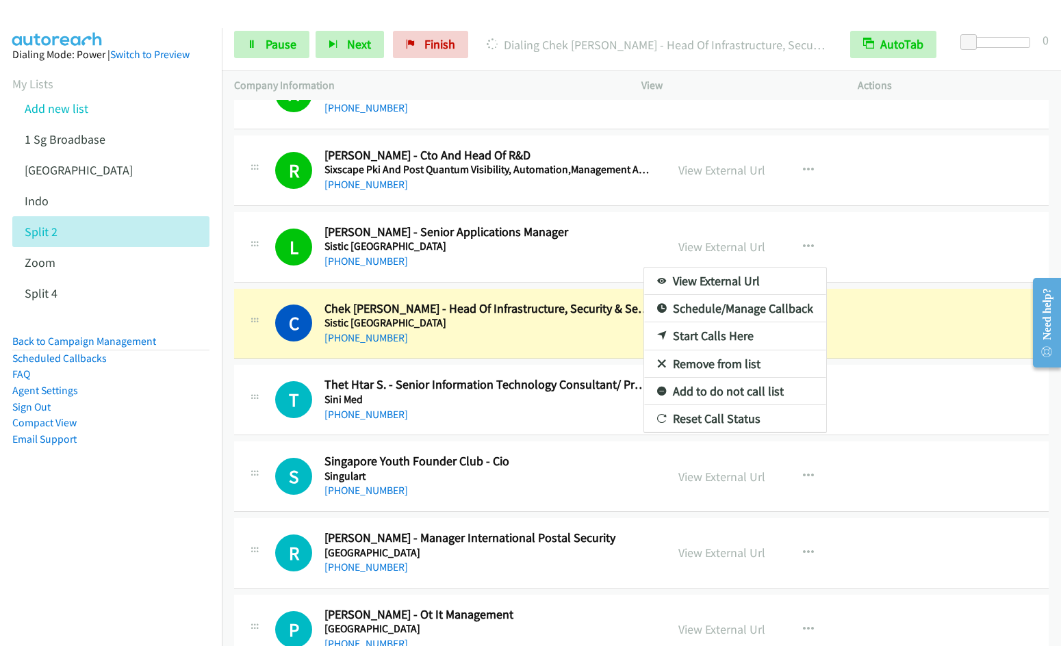
click at [603, 235] on div at bounding box center [530, 323] width 1061 height 646
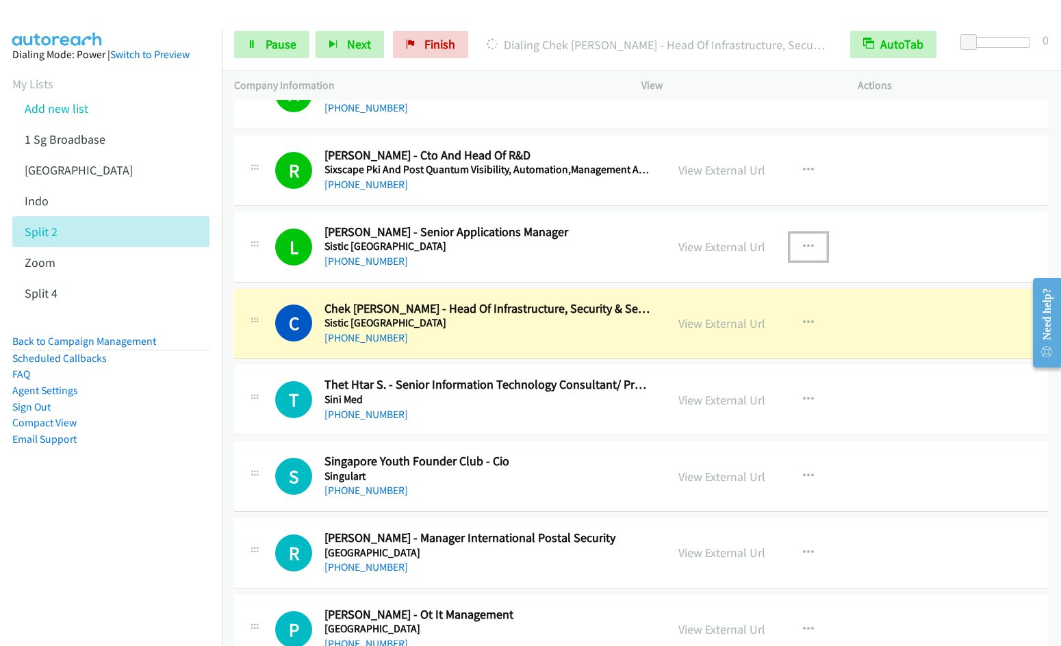
click at [803, 245] on icon "button" at bounding box center [808, 247] width 11 height 11
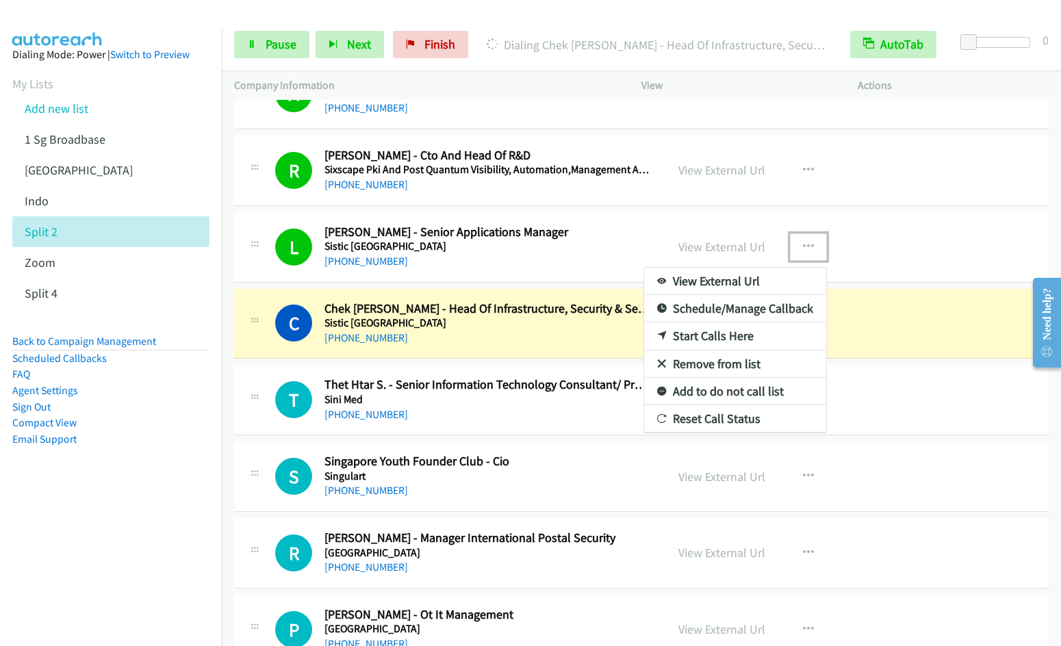
click at [692, 359] on link "Remove from list" at bounding box center [735, 363] width 182 height 27
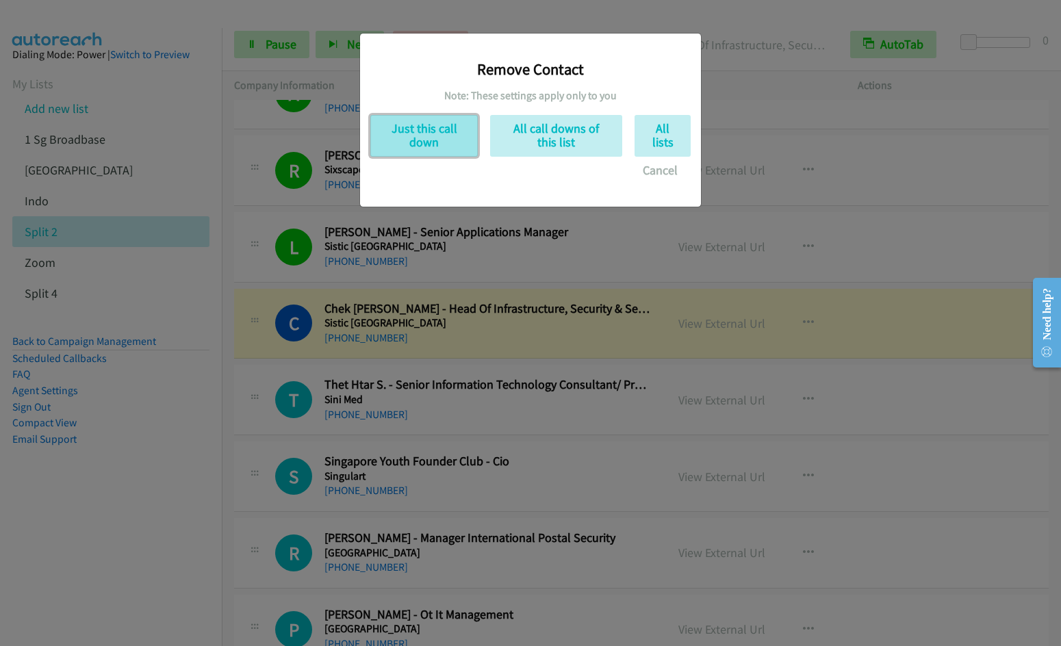
click at [435, 131] on button "Just this call down" at bounding box center [423, 136] width 107 height 42
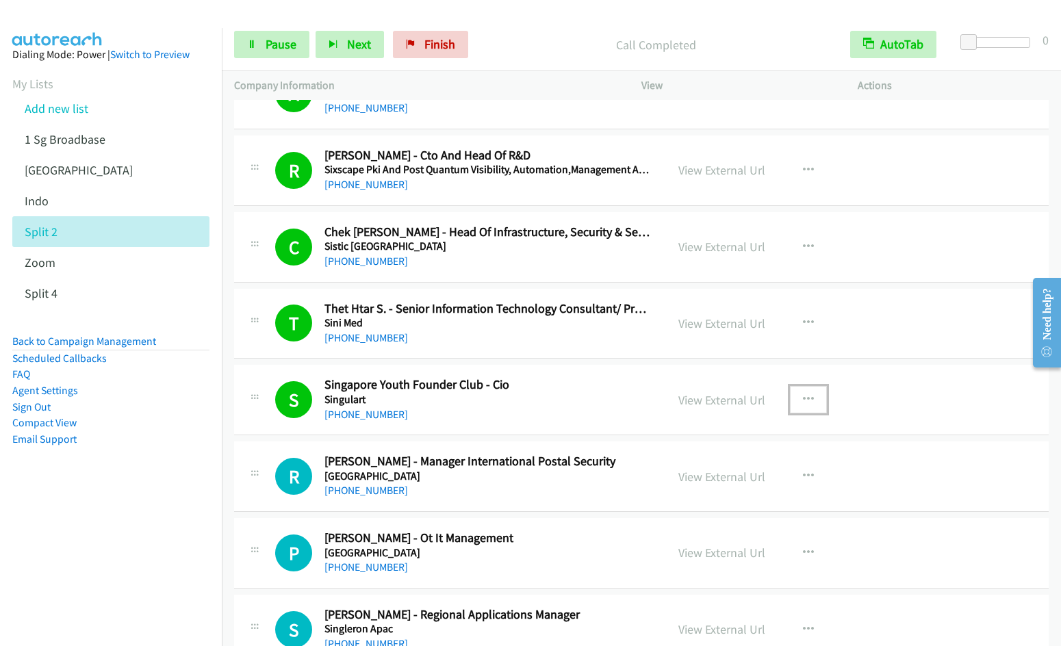
click at [806, 400] on icon "button" at bounding box center [808, 399] width 11 height 11
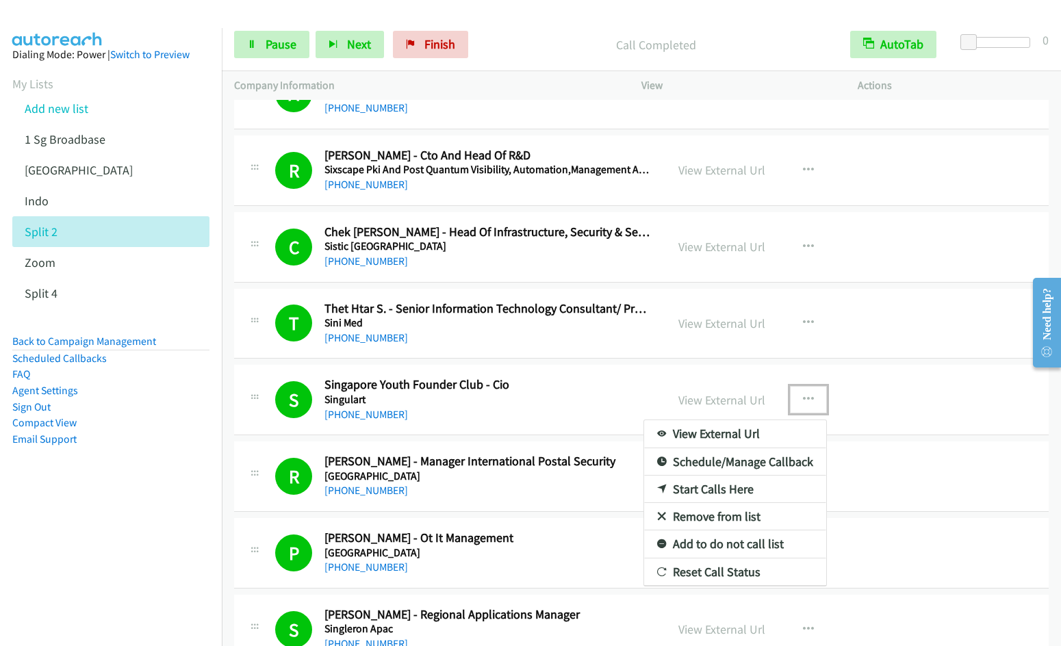
click at [881, 410] on div at bounding box center [530, 323] width 1061 height 646
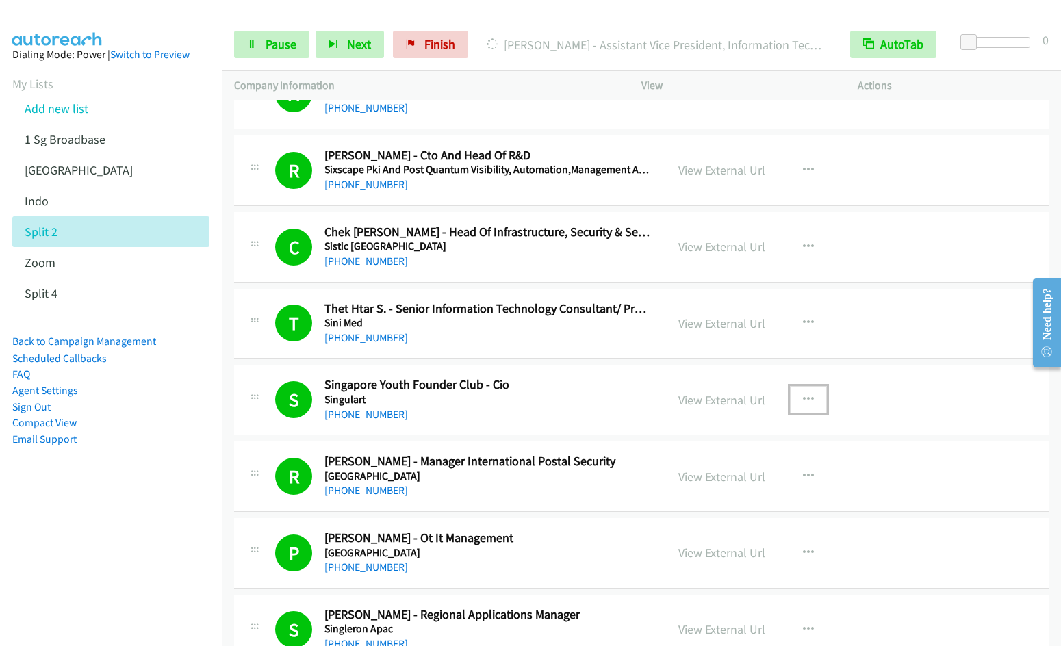
scroll to position [710, 0]
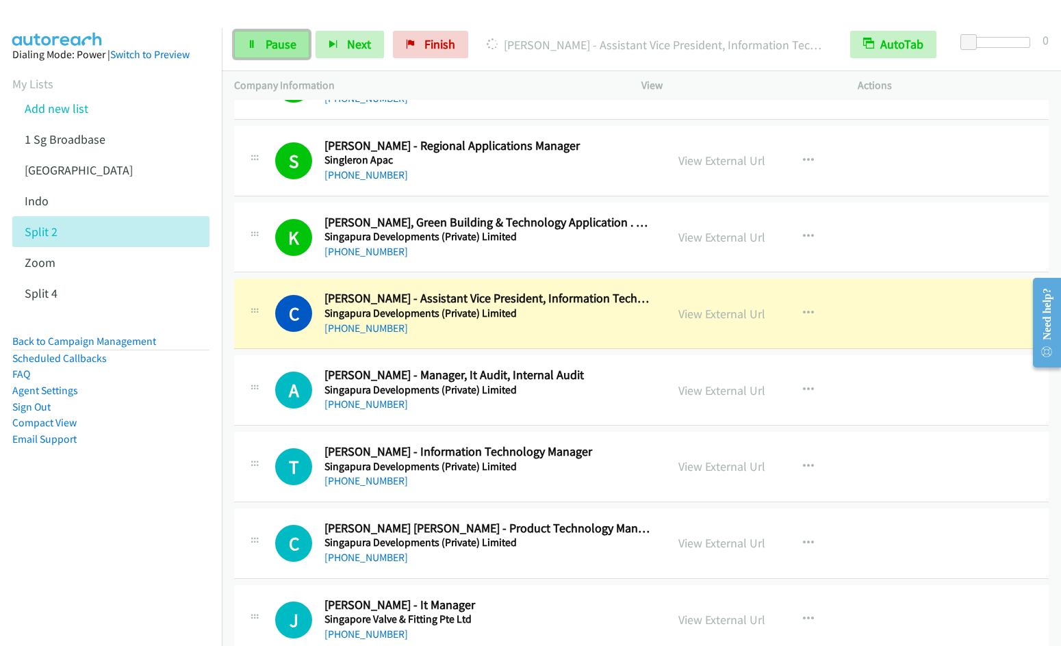
click at [283, 46] on span "Pause" at bounding box center [281, 44] width 31 height 16
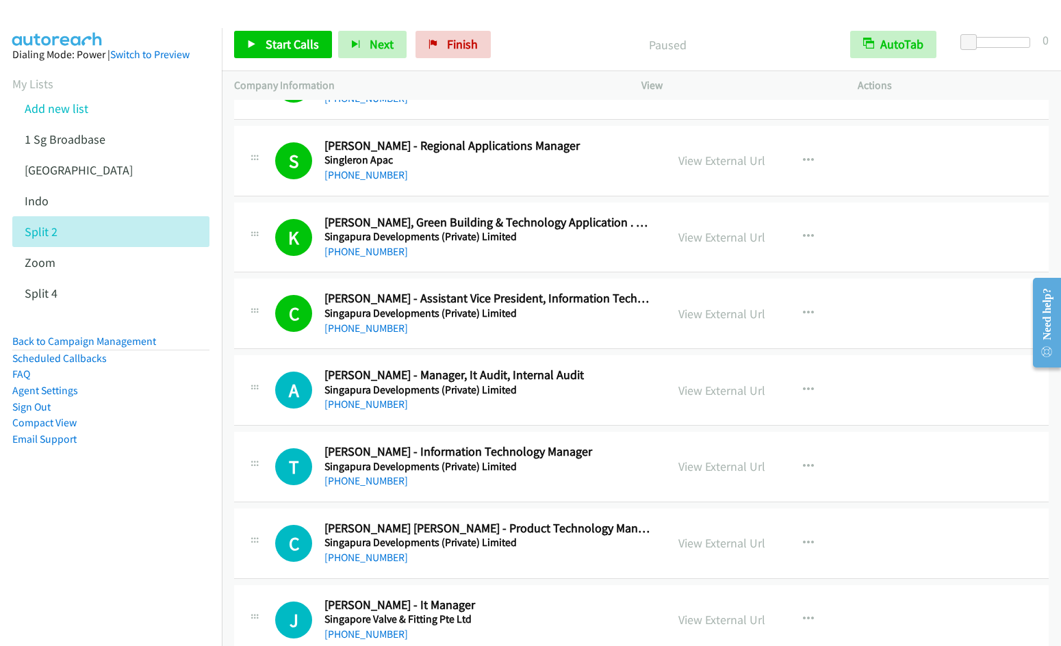
click at [272, 61] on div "Start Calls Pause Next Finish Paused AutoTab AutoTab 0" at bounding box center [641, 44] width 839 height 53
drag, startPoint x: 276, startPoint y: 34, endPoint x: 301, endPoint y: 86, distance: 57.2
click at [276, 36] on link "Start Calls" at bounding box center [283, 44] width 98 height 27
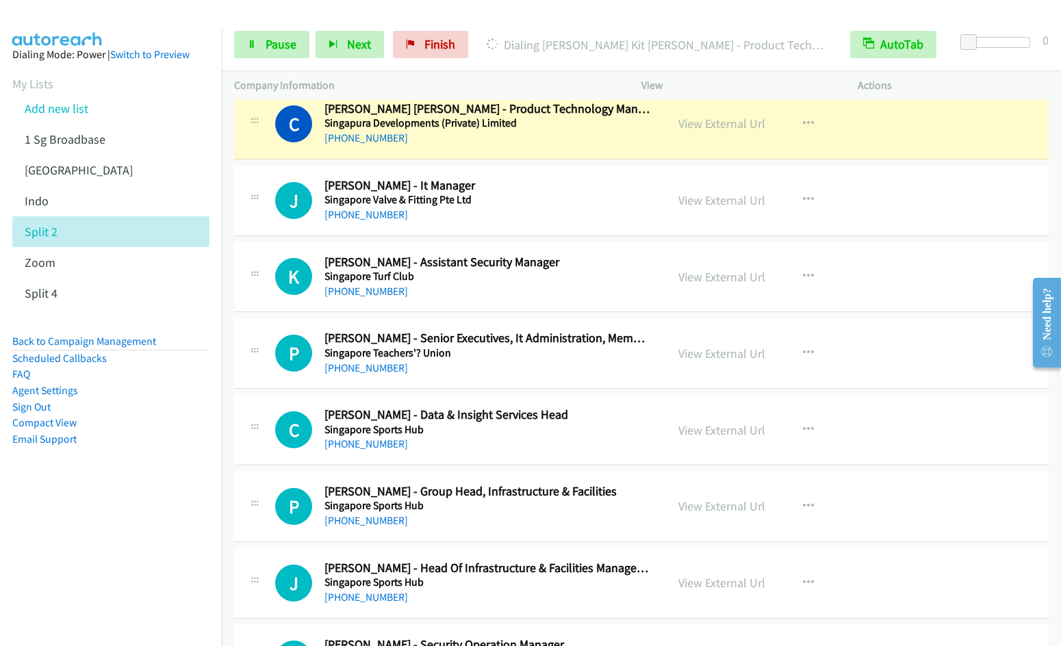
scroll to position [1102, 0]
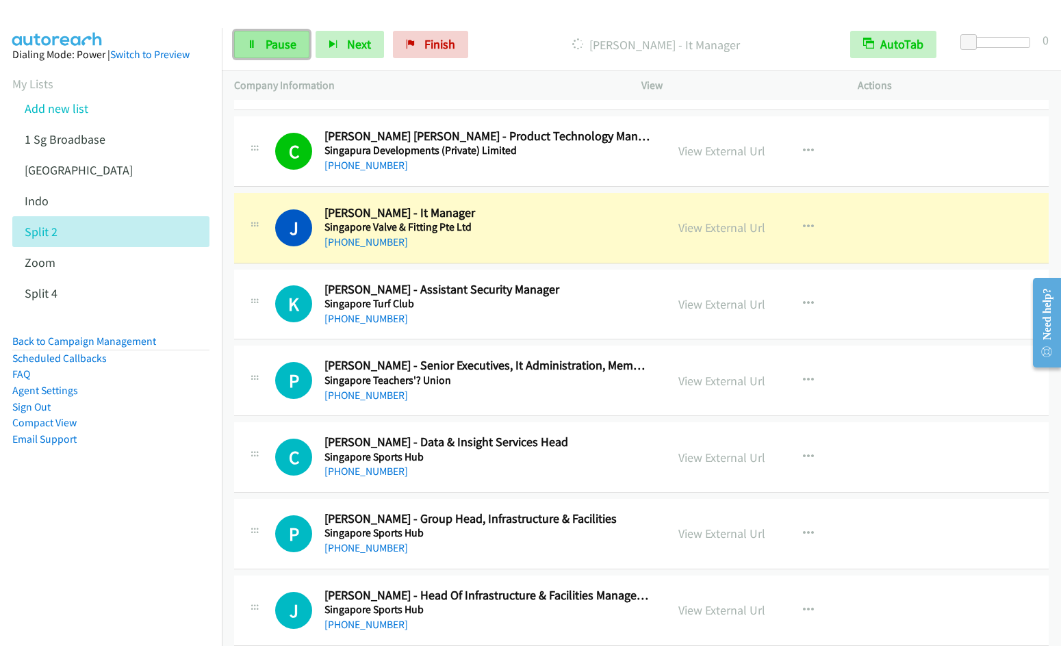
click at [266, 51] on span "Pause" at bounding box center [281, 44] width 31 height 16
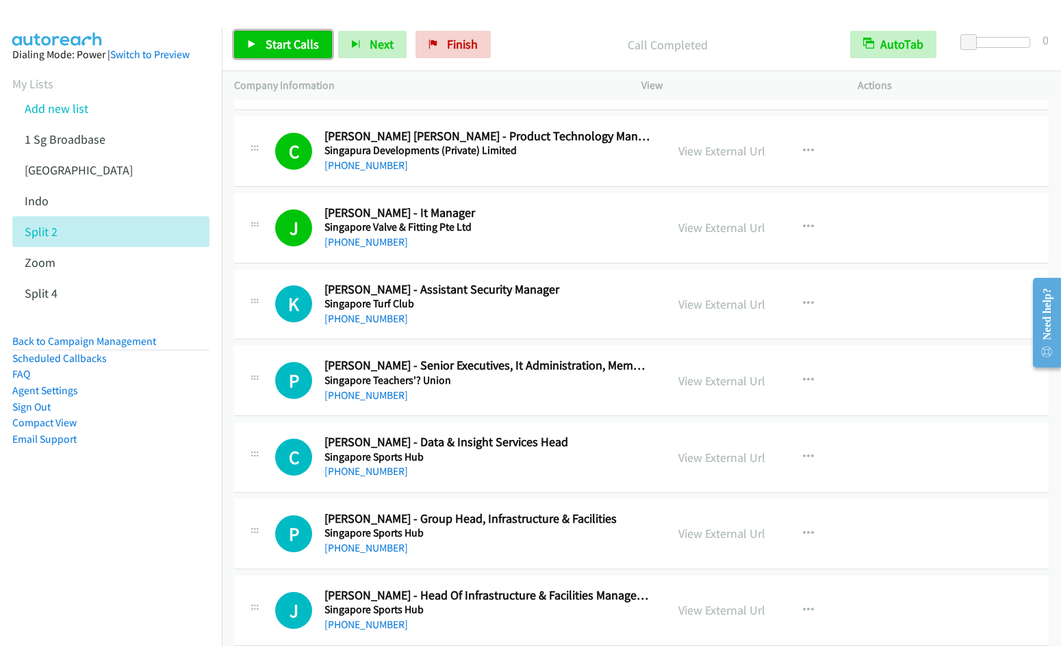
click at [282, 47] on span "Start Calls" at bounding box center [292, 44] width 53 height 16
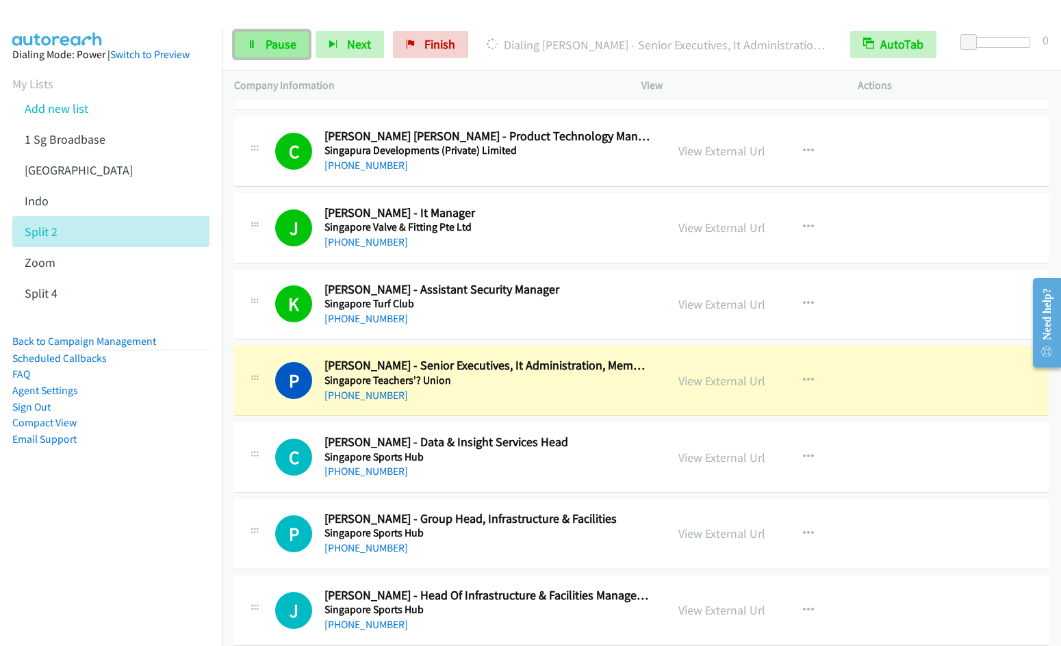
click at [241, 47] on link "Pause" at bounding box center [271, 44] width 75 height 27
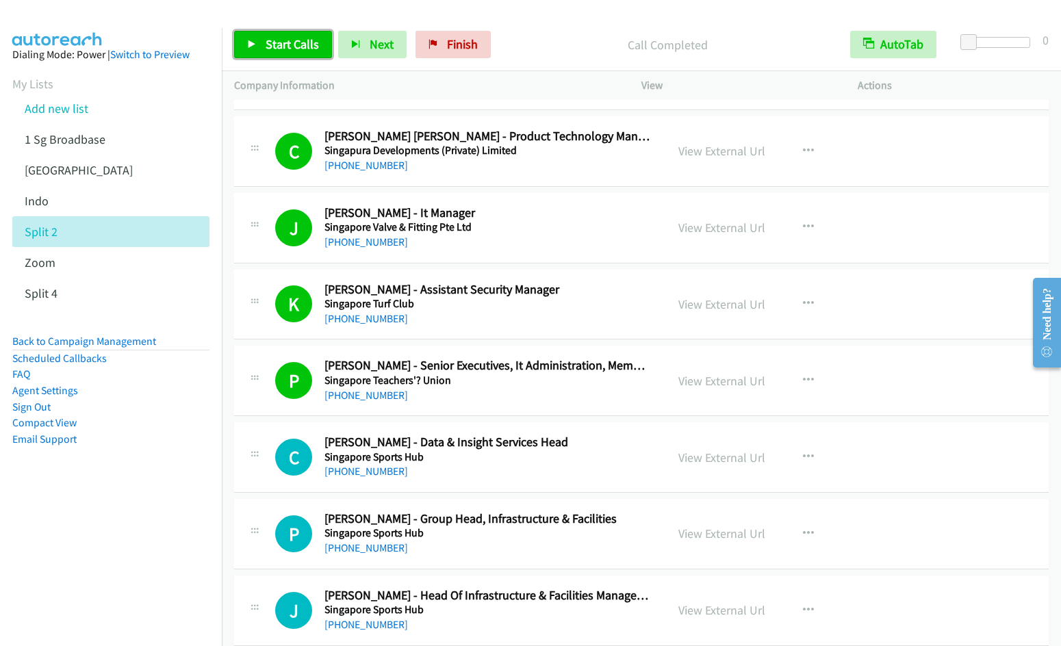
click at [274, 50] on span "Start Calls" at bounding box center [292, 44] width 53 height 16
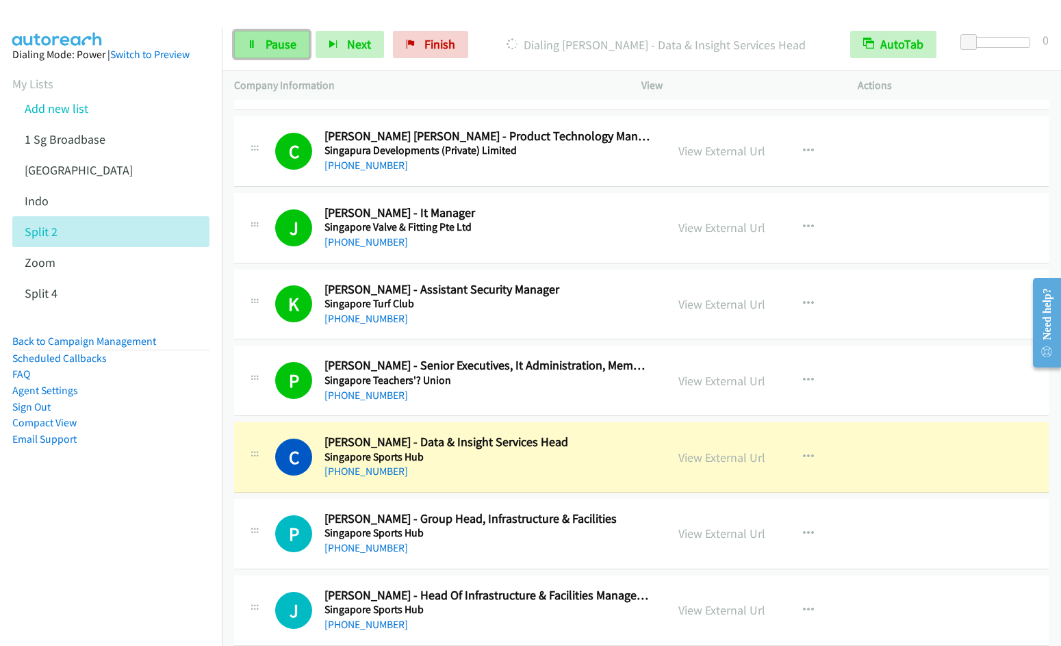
click at [274, 44] on span "Pause" at bounding box center [281, 44] width 31 height 16
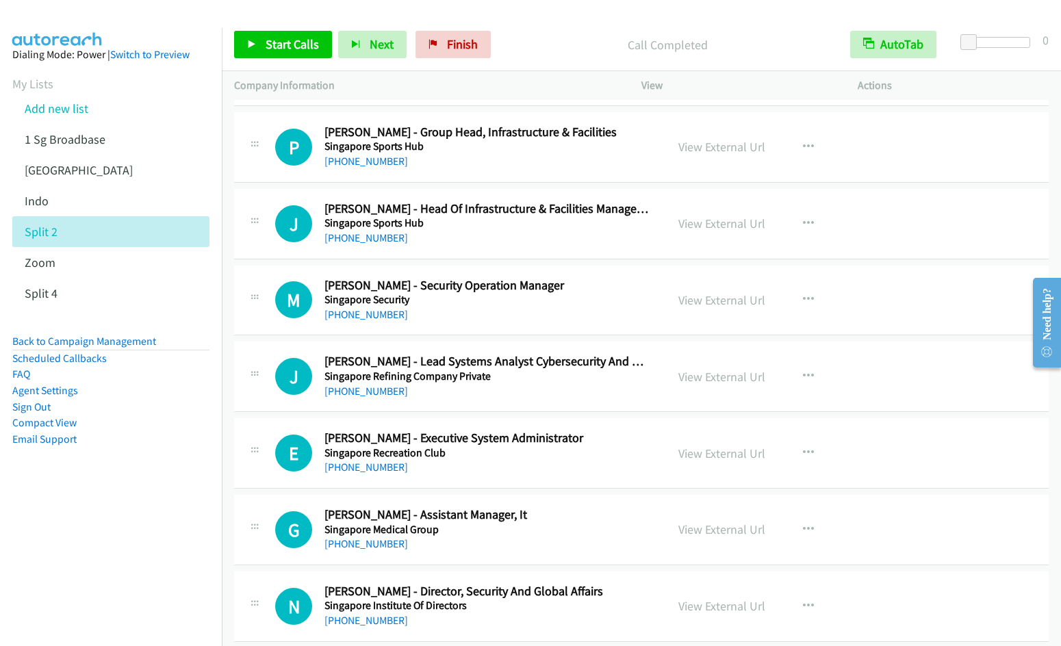
scroll to position [1461, 0]
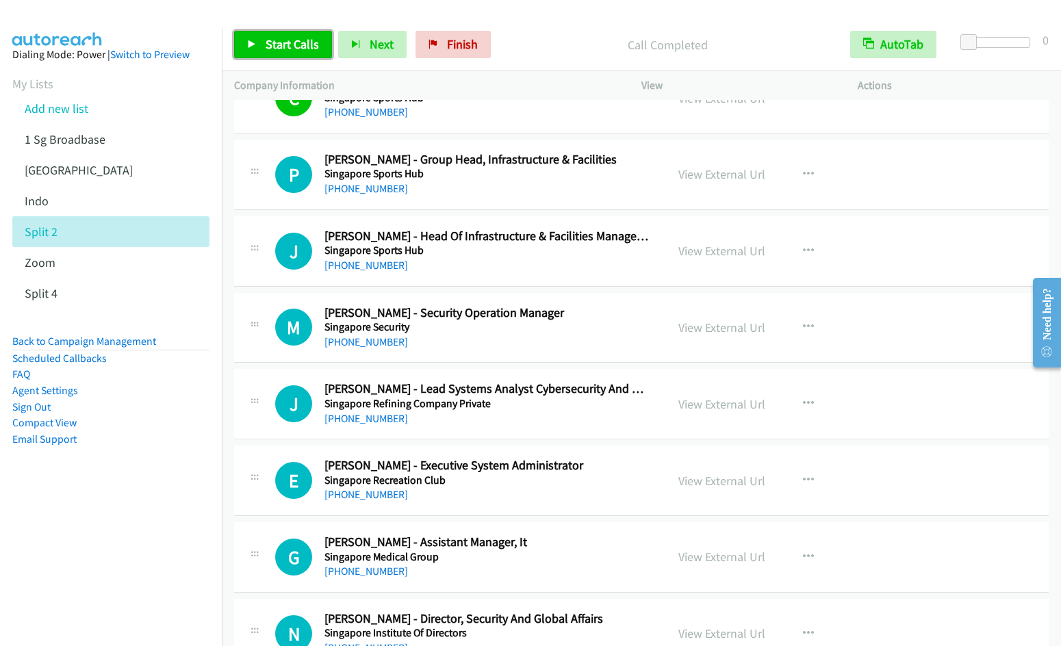
drag, startPoint x: 254, startPoint y: 48, endPoint x: 286, endPoint y: 47, distance: 32.2
click at [255, 48] on icon at bounding box center [252, 45] width 10 height 10
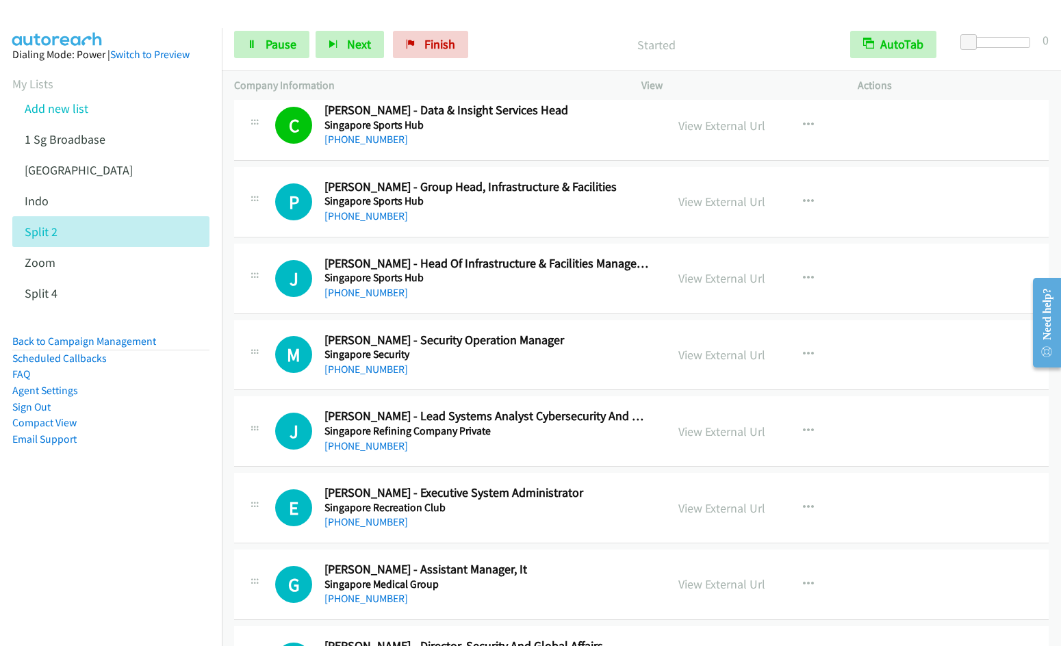
scroll to position [1397, 0]
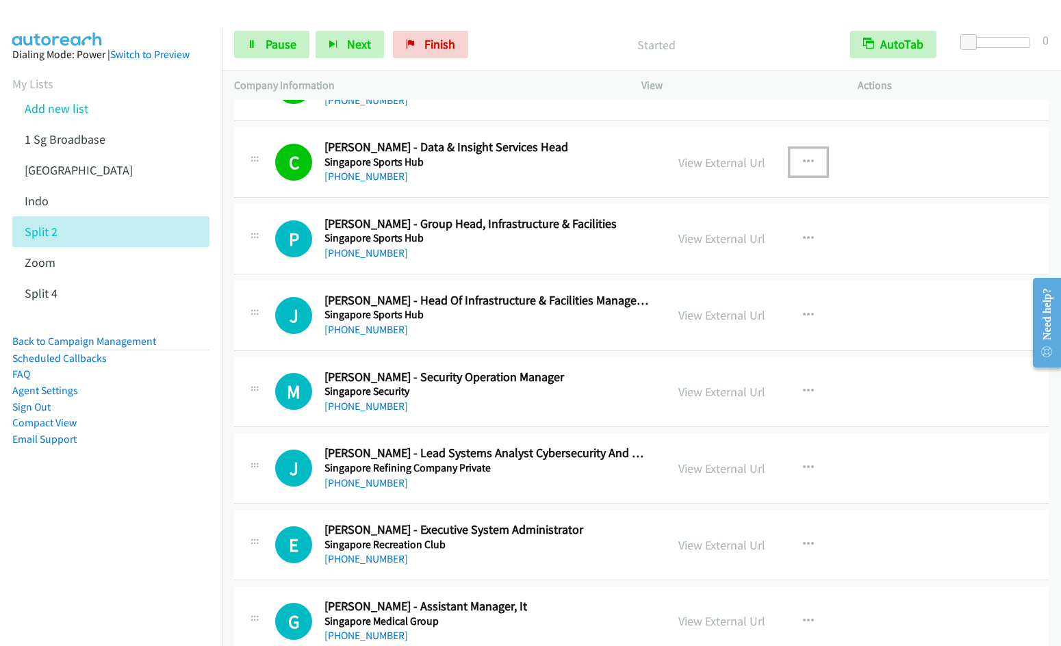
click at [803, 164] on icon "button" at bounding box center [808, 162] width 11 height 11
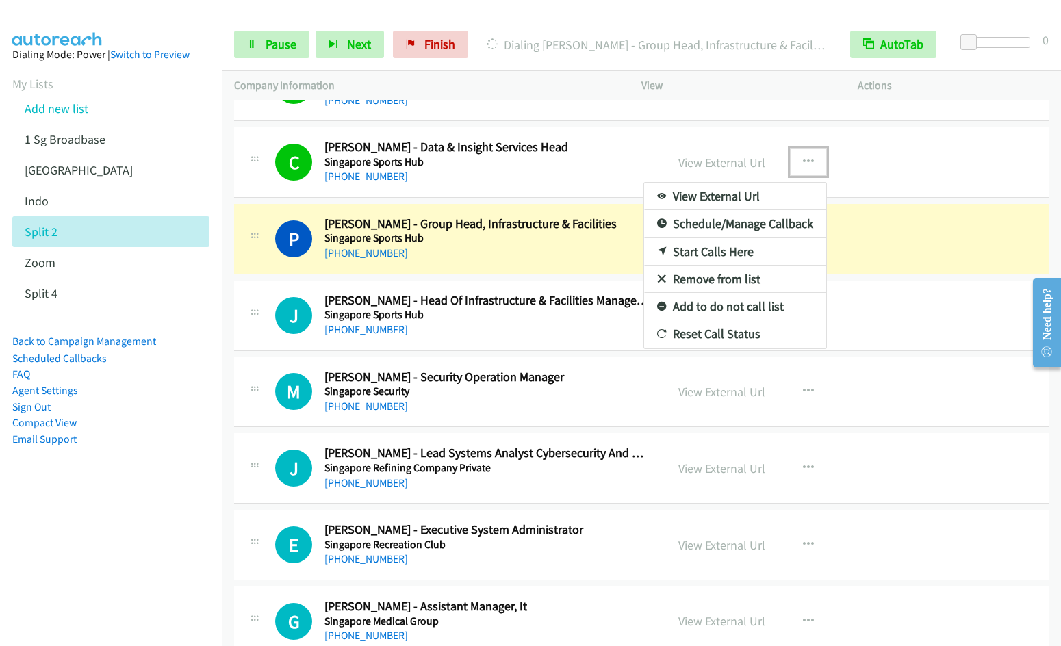
click at [723, 279] on link "Remove from list" at bounding box center [735, 279] width 182 height 27
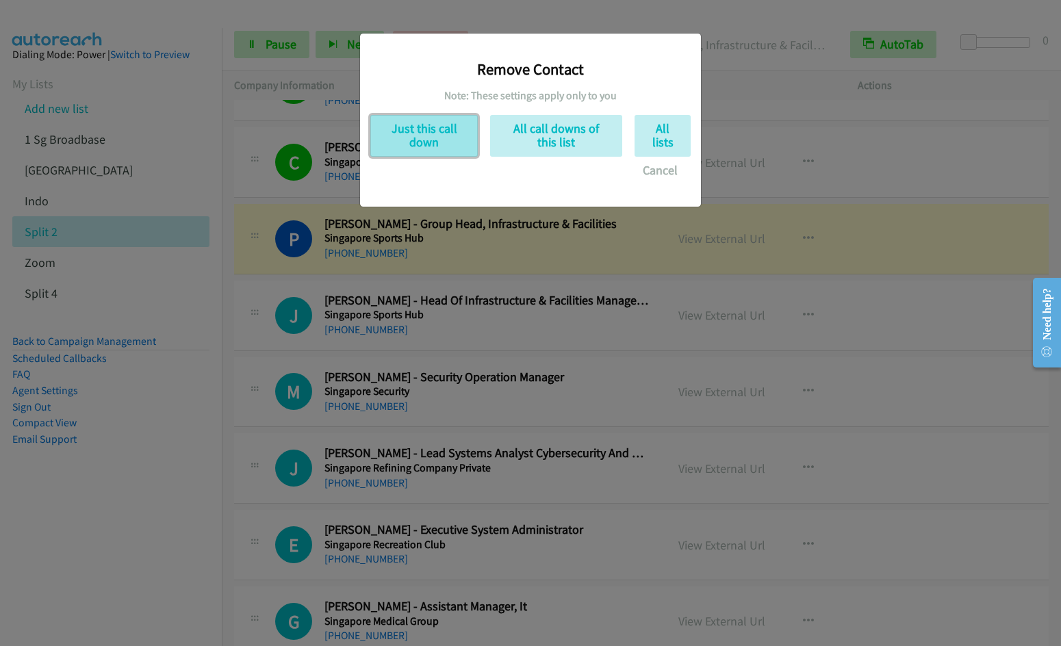
drag, startPoint x: 424, startPoint y: 134, endPoint x: 556, endPoint y: 159, distance: 134.5
click at [424, 133] on button "Just this call down" at bounding box center [423, 136] width 107 height 42
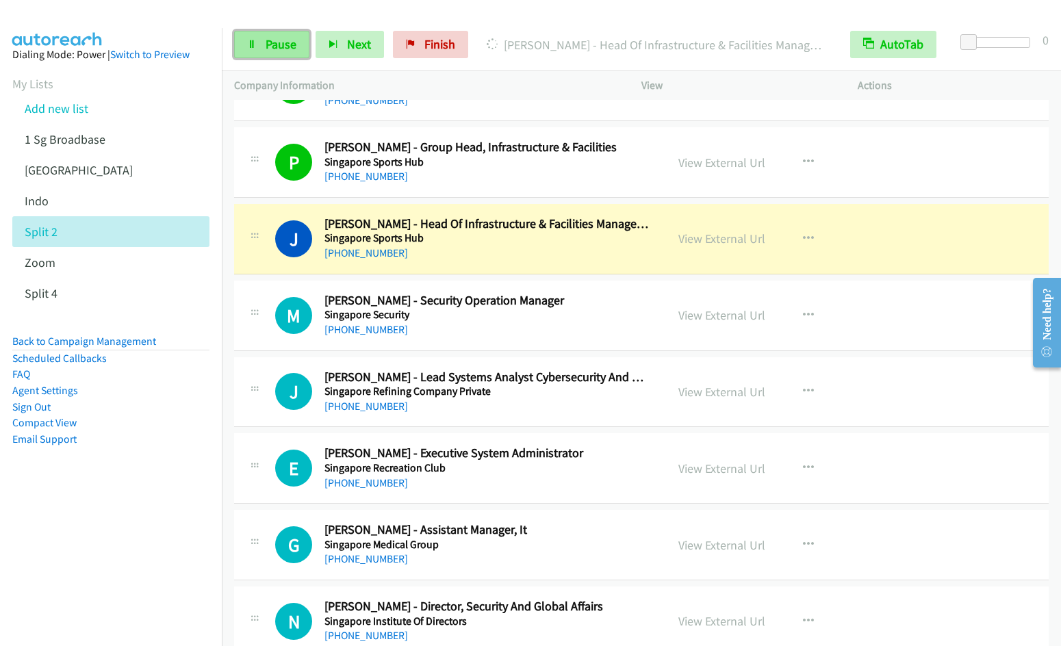
click at [278, 40] on span "Pause" at bounding box center [281, 44] width 31 height 16
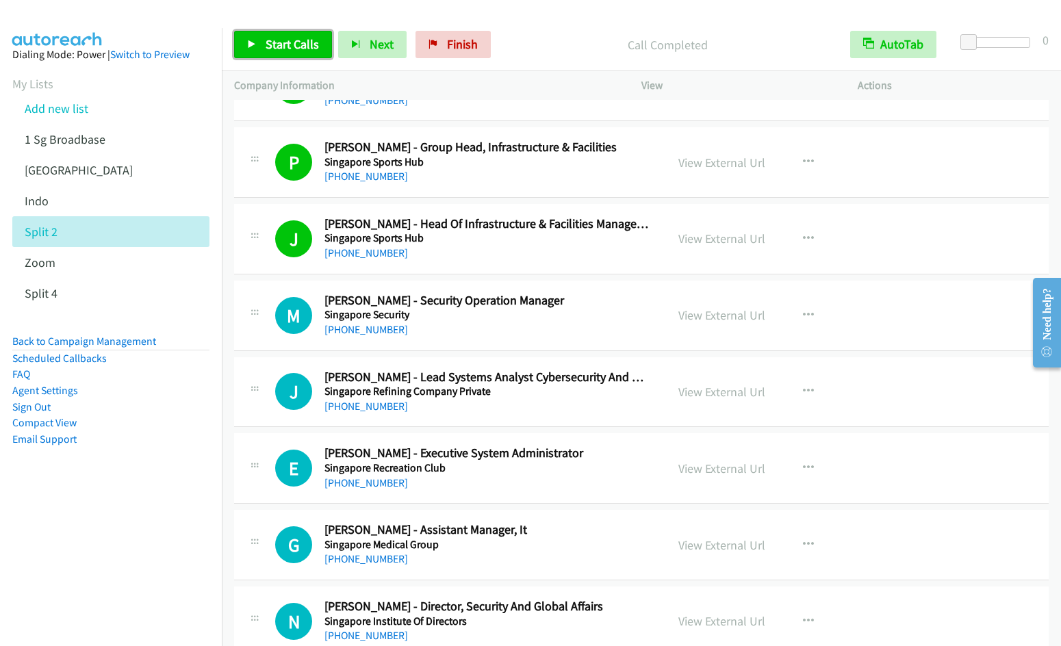
click at [270, 49] on span "Start Calls" at bounding box center [292, 44] width 53 height 16
click at [805, 234] on icon "button" at bounding box center [808, 238] width 11 height 11
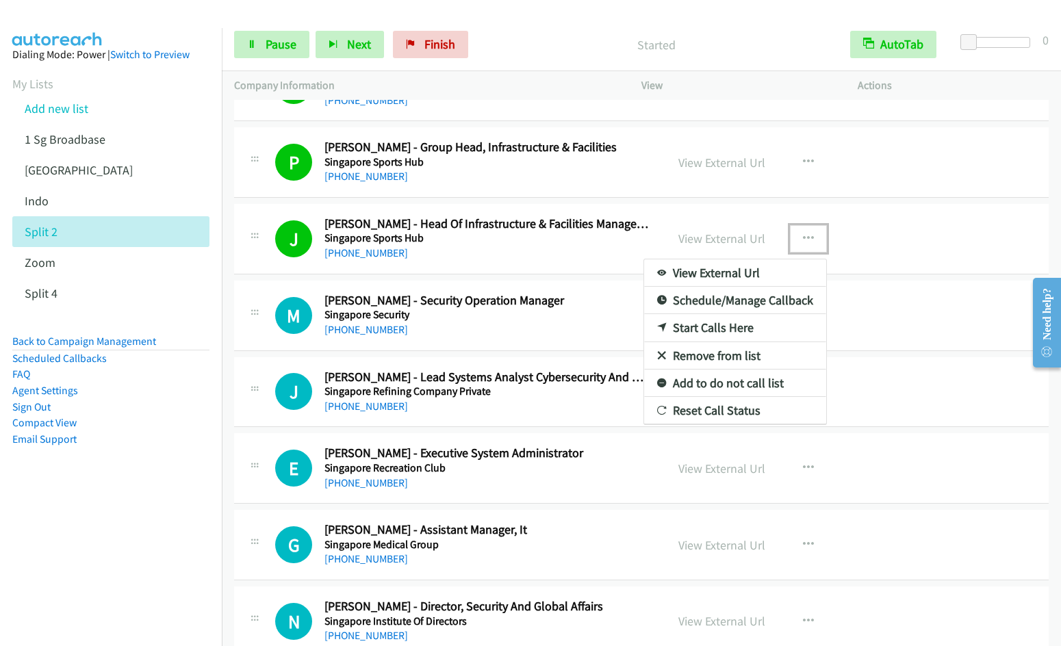
click at [718, 358] on link "Remove from list" at bounding box center [735, 355] width 182 height 27
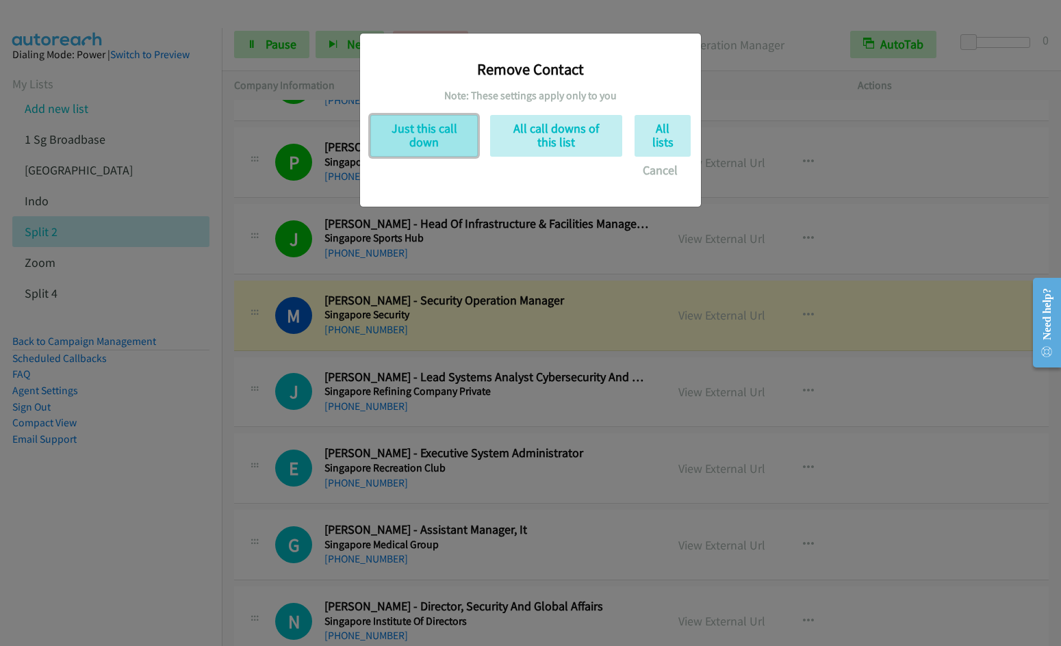
click at [419, 133] on button "Just this call down" at bounding box center [423, 136] width 107 height 42
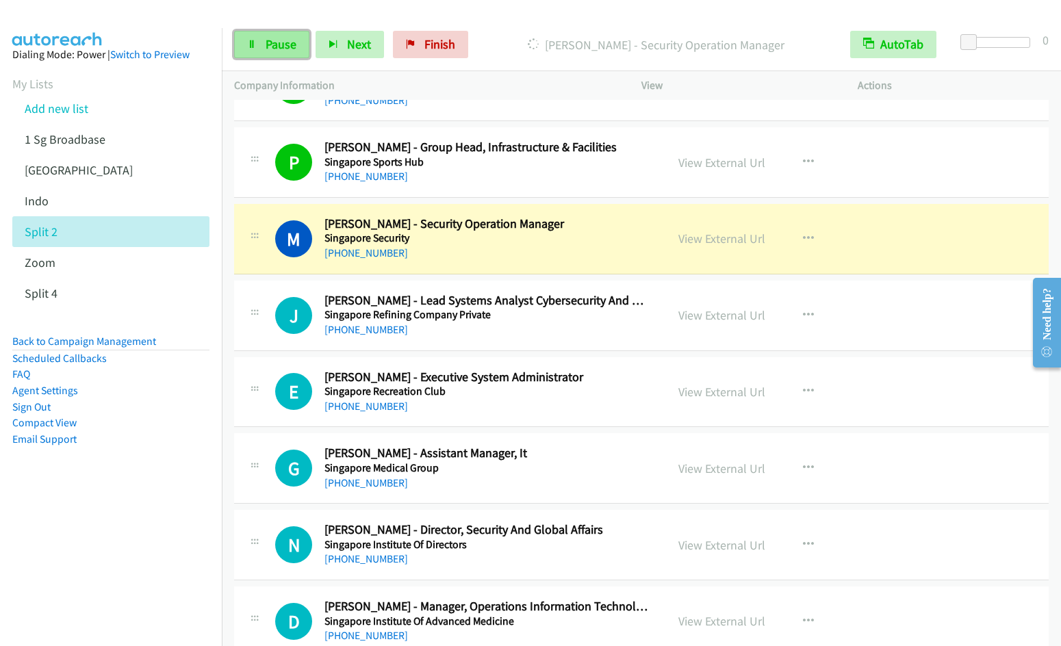
click at [284, 46] on span "Pause" at bounding box center [281, 44] width 31 height 16
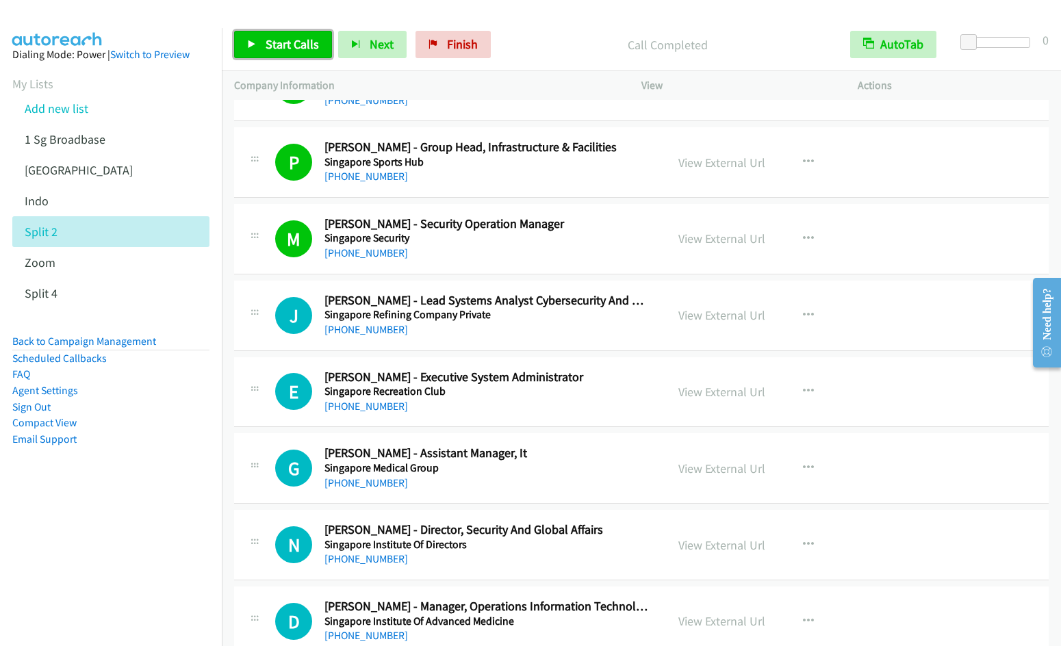
click at [253, 34] on link "Start Calls" at bounding box center [283, 44] width 98 height 27
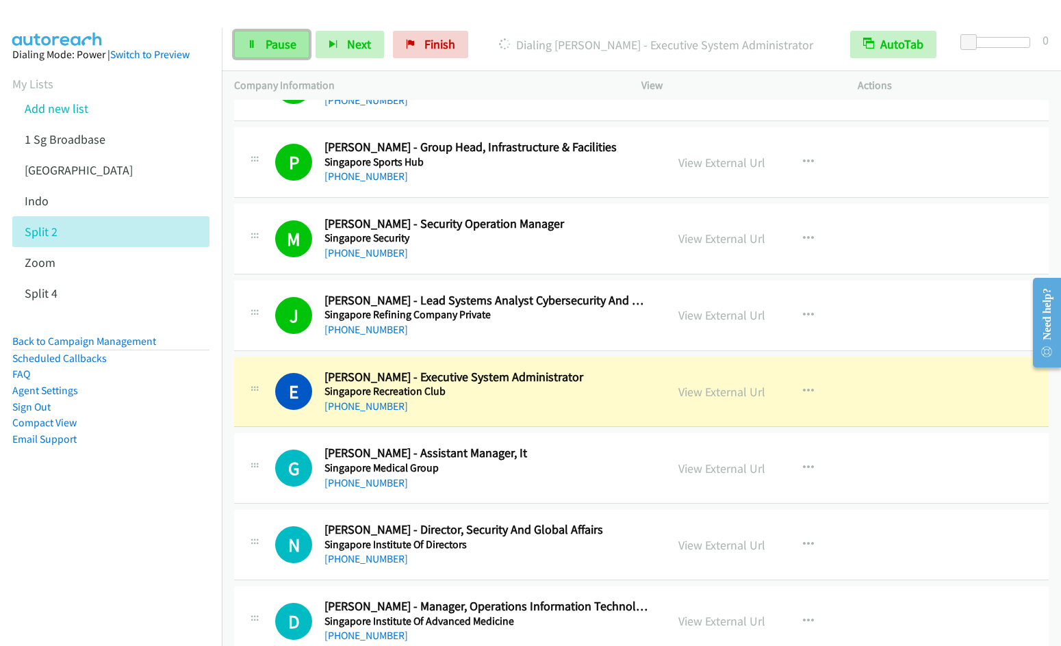
click at [276, 54] on link "Pause" at bounding box center [271, 44] width 75 height 27
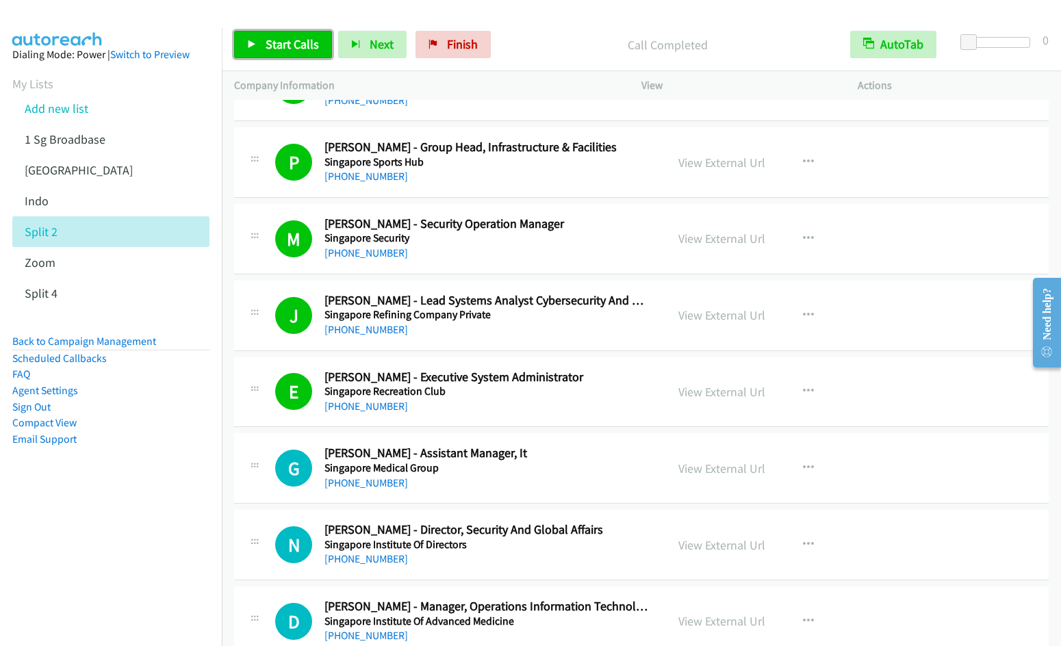
click at [284, 48] on span "Start Calls" at bounding box center [292, 44] width 53 height 16
click at [268, 49] on span "Pause" at bounding box center [281, 44] width 31 height 16
click at [283, 42] on span "Start Calls" at bounding box center [292, 44] width 53 height 16
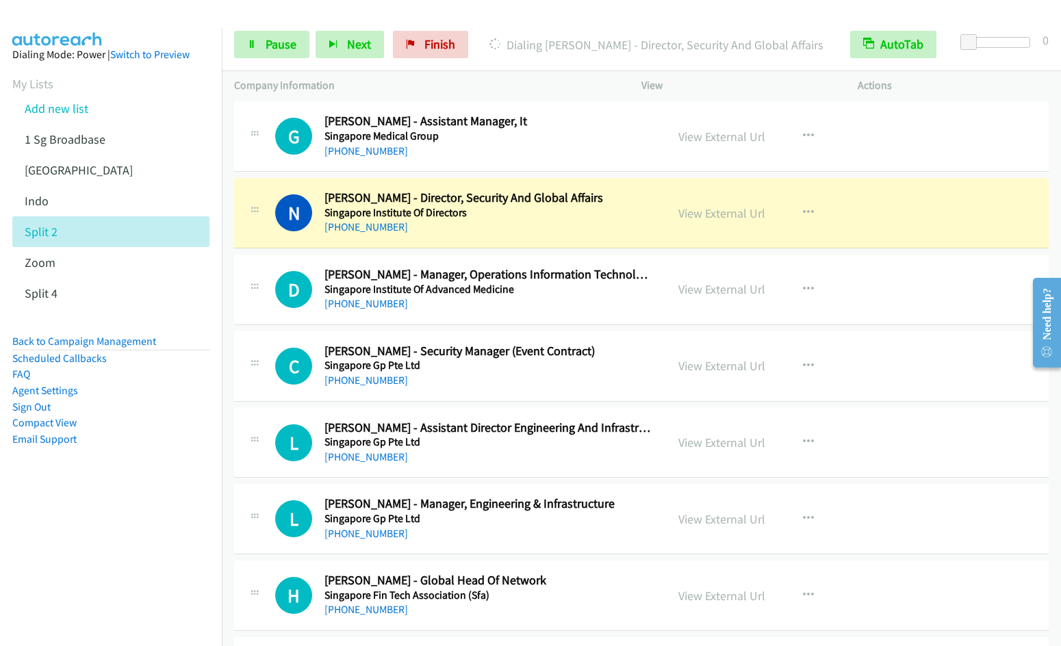
scroll to position [1722, 0]
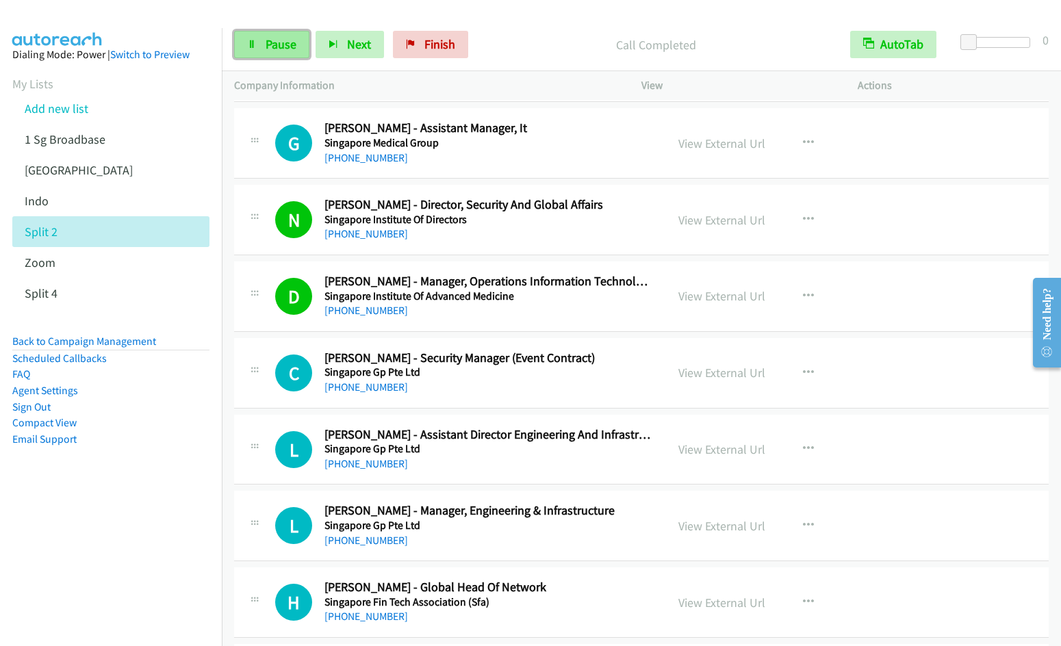
click at [274, 38] on span "Pause" at bounding box center [281, 44] width 31 height 16
click at [272, 48] on span "Start Calls" at bounding box center [292, 44] width 53 height 16
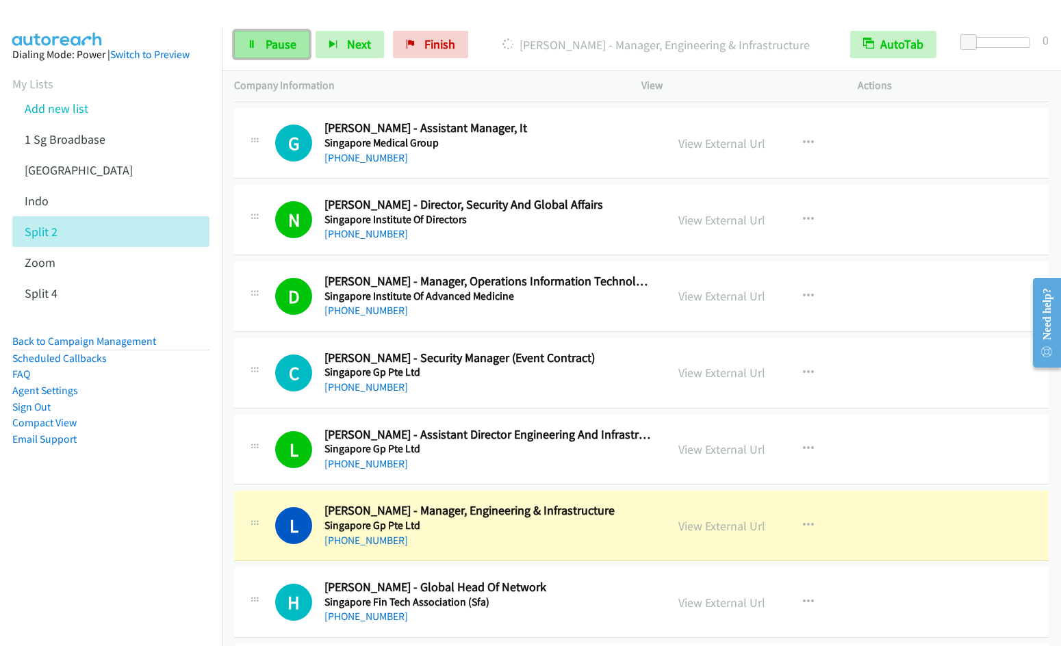
click at [269, 51] on span "Pause" at bounding box center [281, 44] width 31 height 16
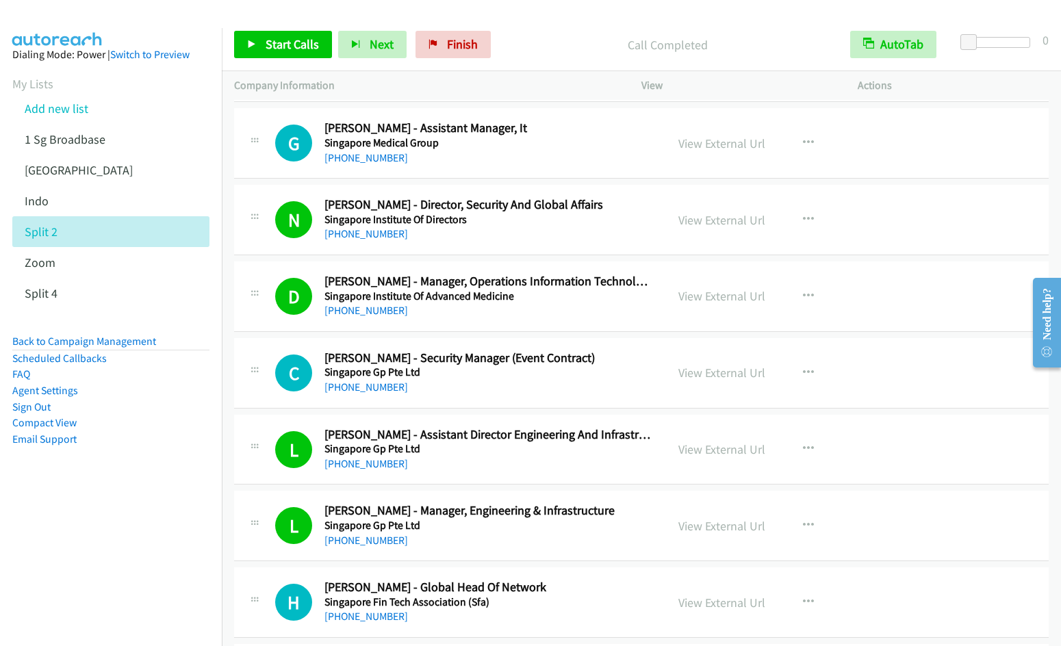
scroll to position [2190, 0]
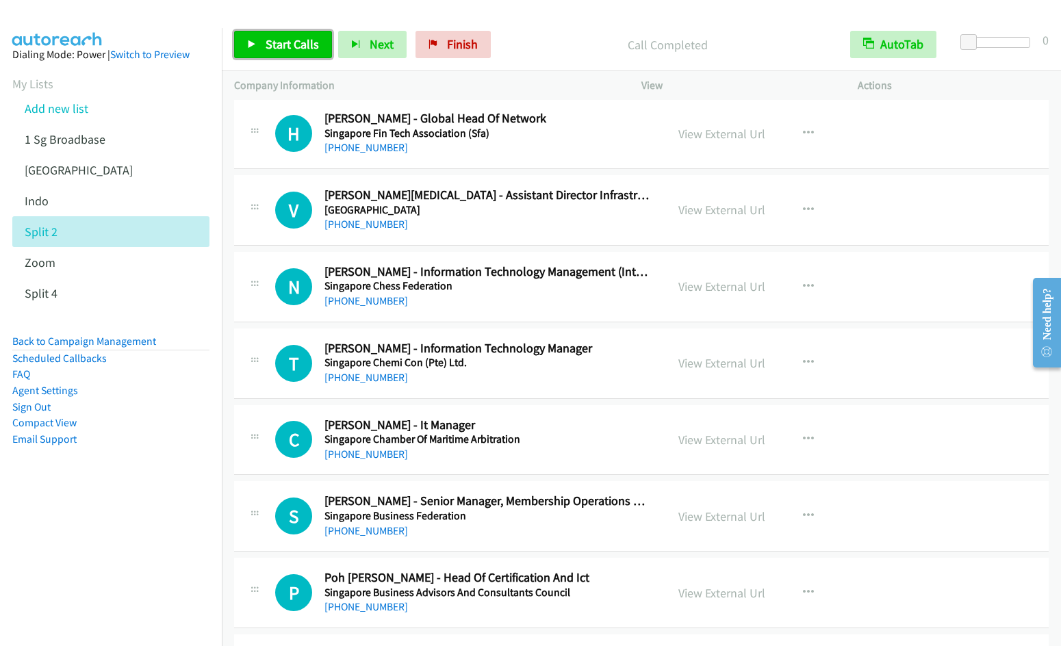
click at [288, 49] on span "Start Calls" at bounding box center [292, 44] width 53 height 16
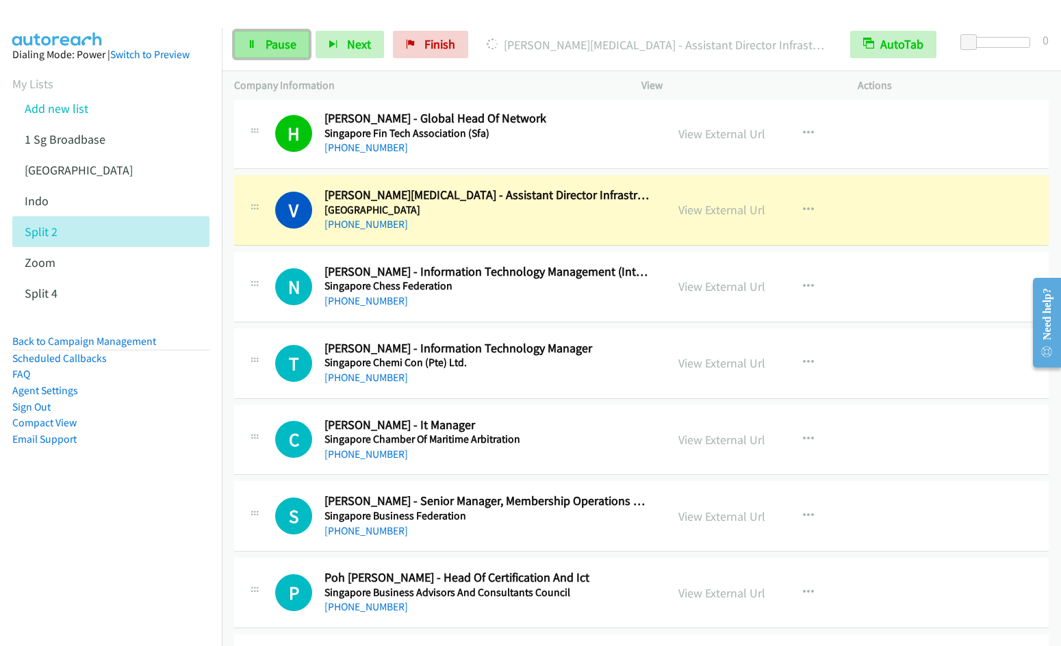
click at [253, 47] on icon at bounding box center [252, 45] width 10 height 10
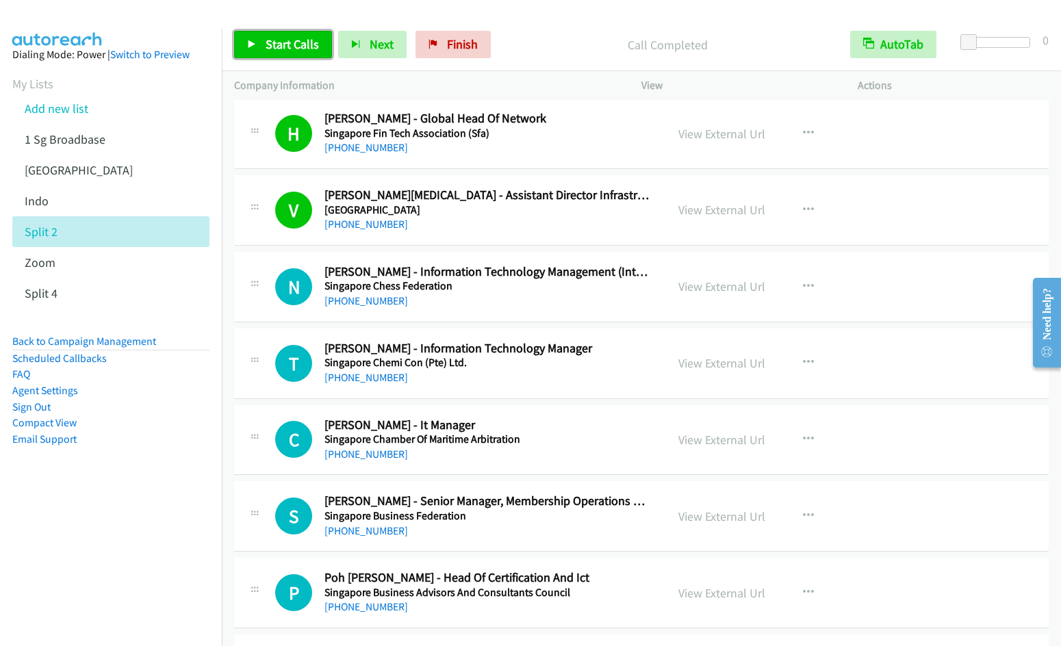
click at [267, 51] on span "Start Calls" at bounding box center [292, 44] width 53 height 16
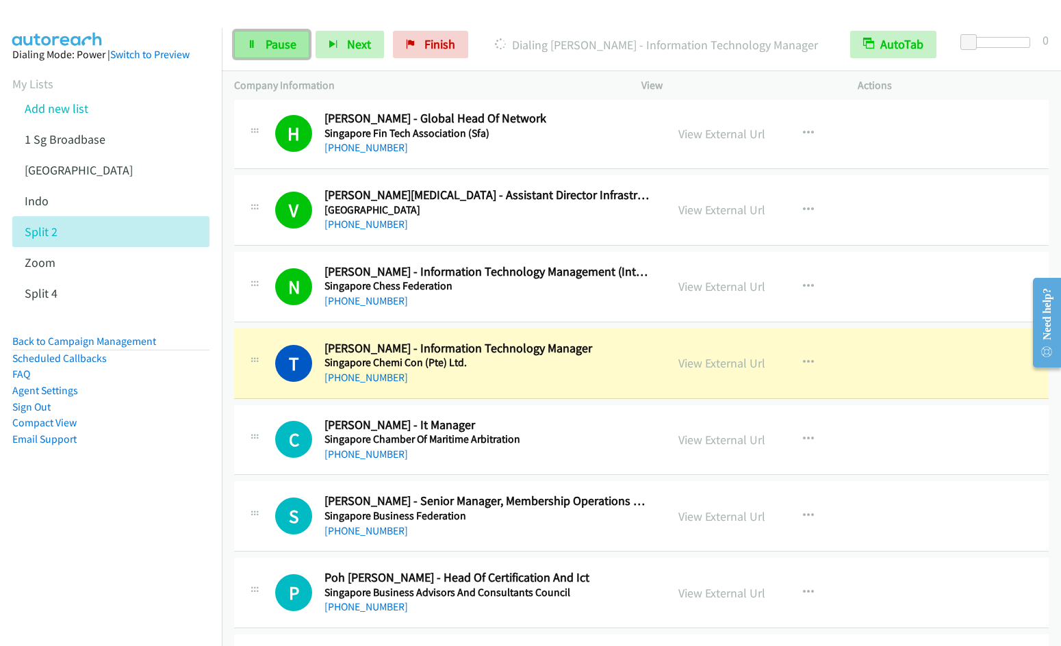
click at [263, 42] on link "Pause" at bounding box center [271, 44] width 75 height 27
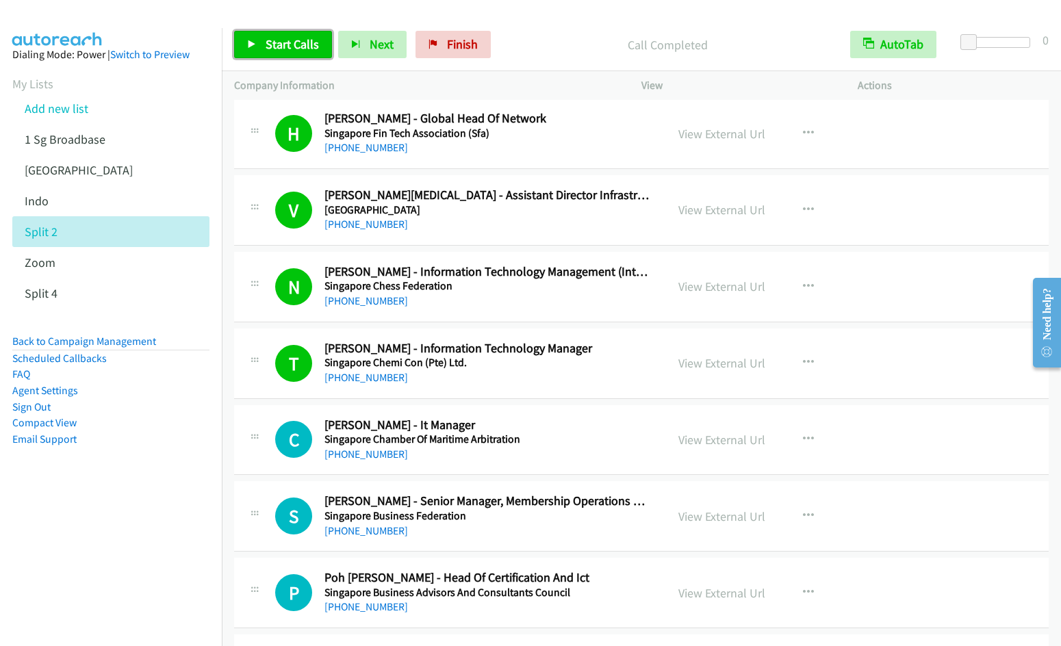
click at [272, 49] on span "Start Calls" at bounding box center [292, 44] width 53 height 16
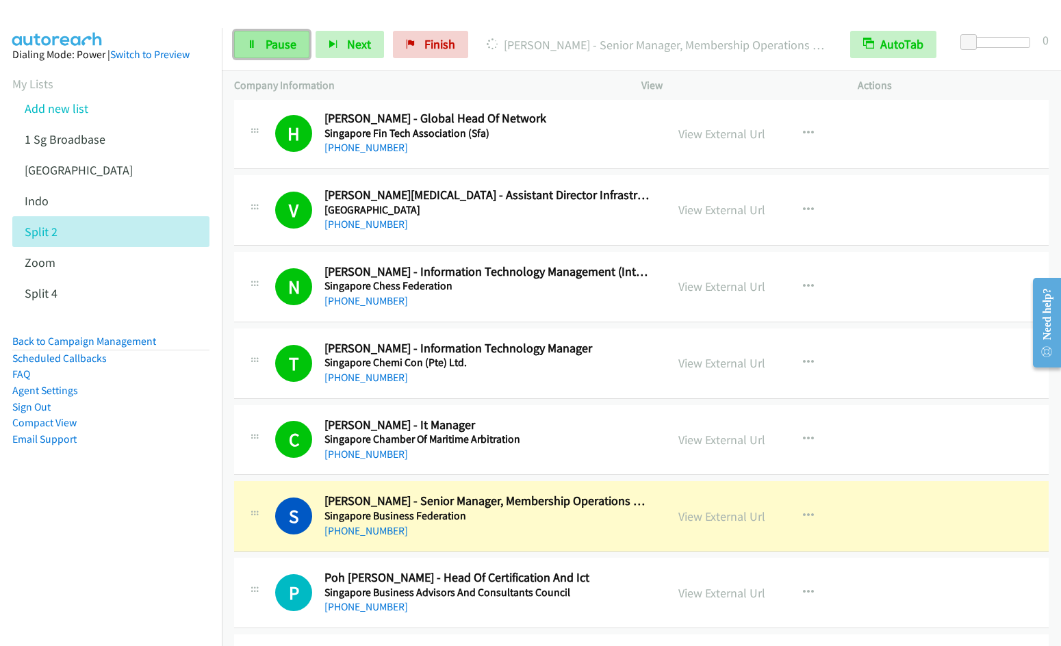
click at [274, 53] on link "Pause" at bounding box center [271, 44] width 75 height 27
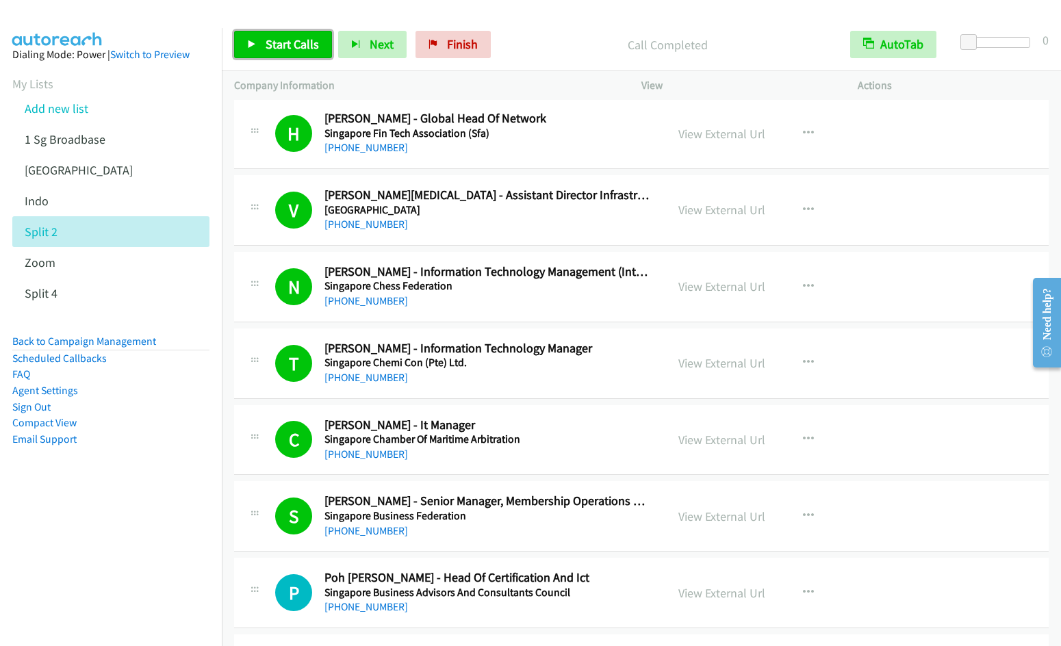
click at [286, 39] on span "Start Calls" at bounding box center [292, 44] width 53 height 16
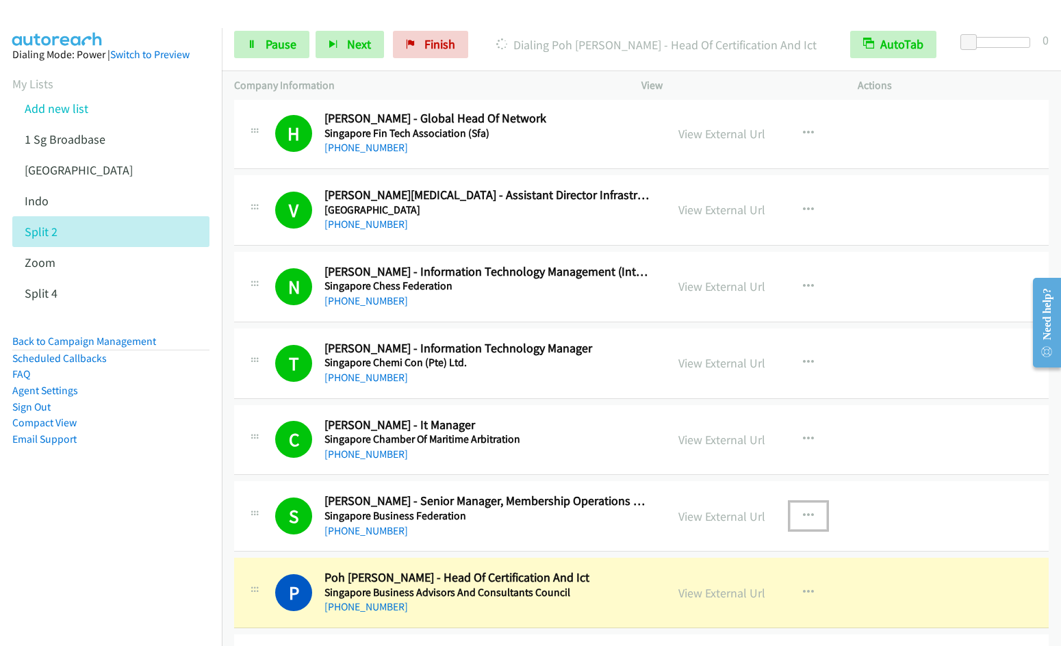
click at [806, 513] on icon "button" at bounding box center [808, 515] width 11 height 11
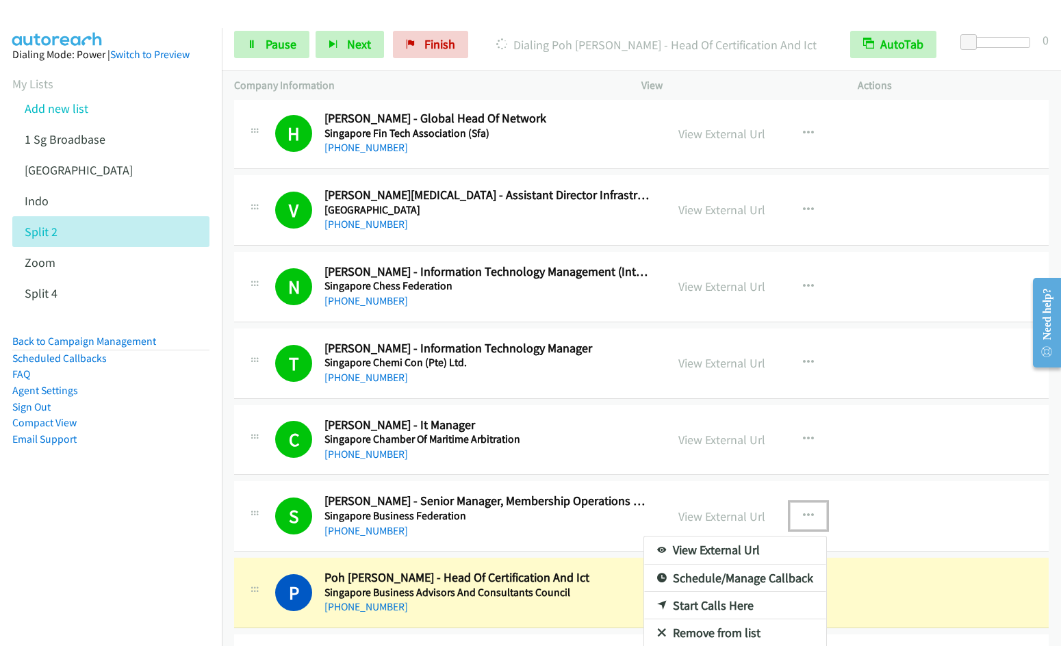
click at [719, 630] on link "Remove from list" at bounding box center [735, 632] width 182 height 27
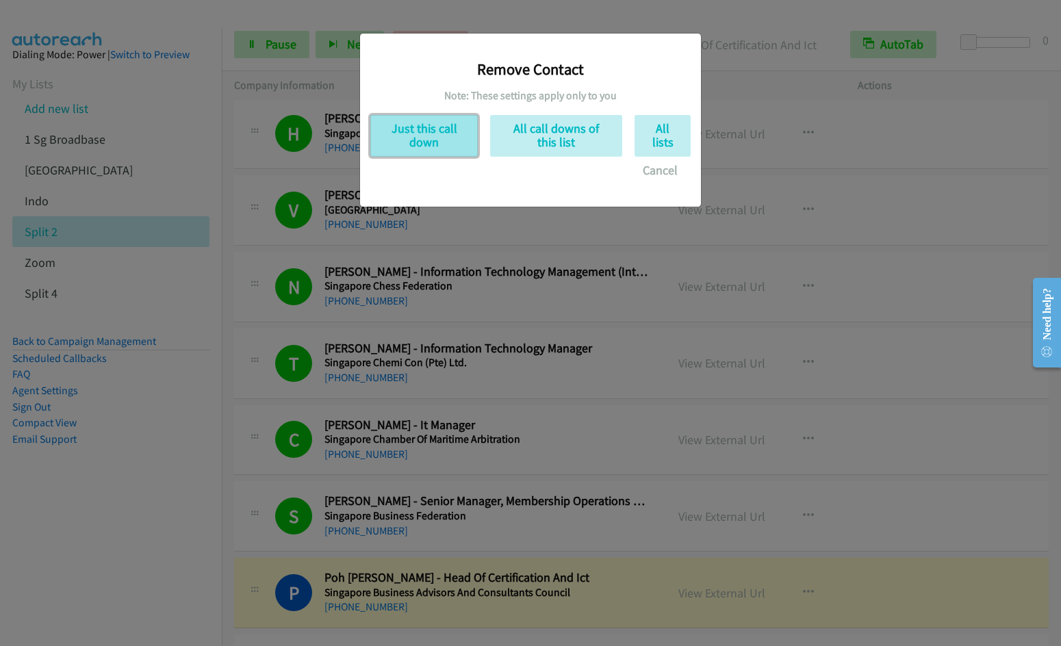
click at [423, 134] on button "Just this call down" at bounding box center [423, 136] width 107 height 42
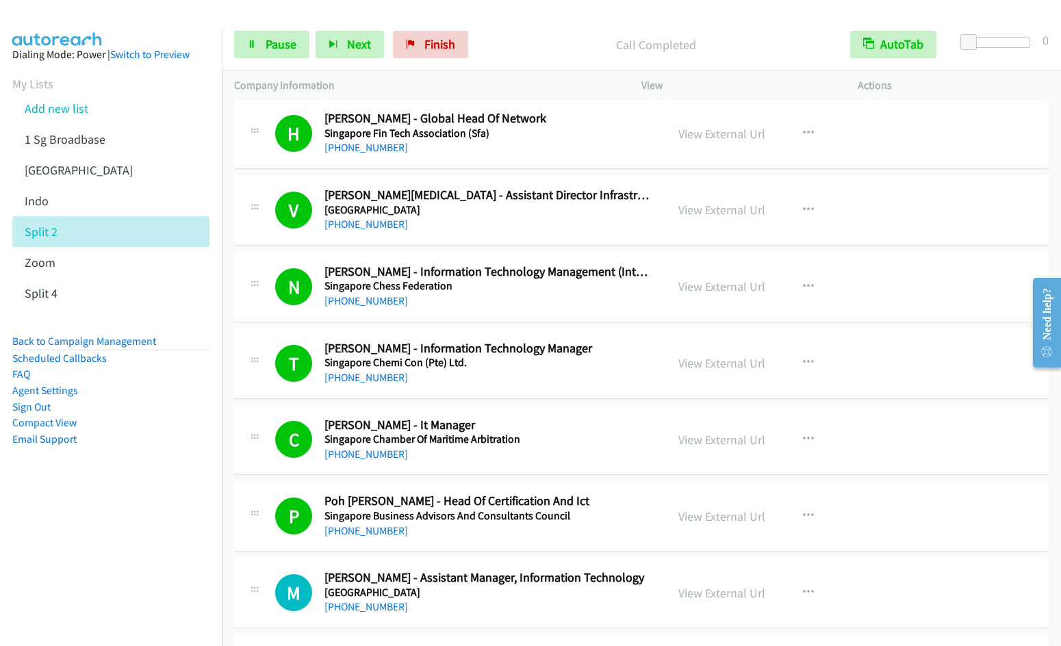
scroll to position [2659, 0]
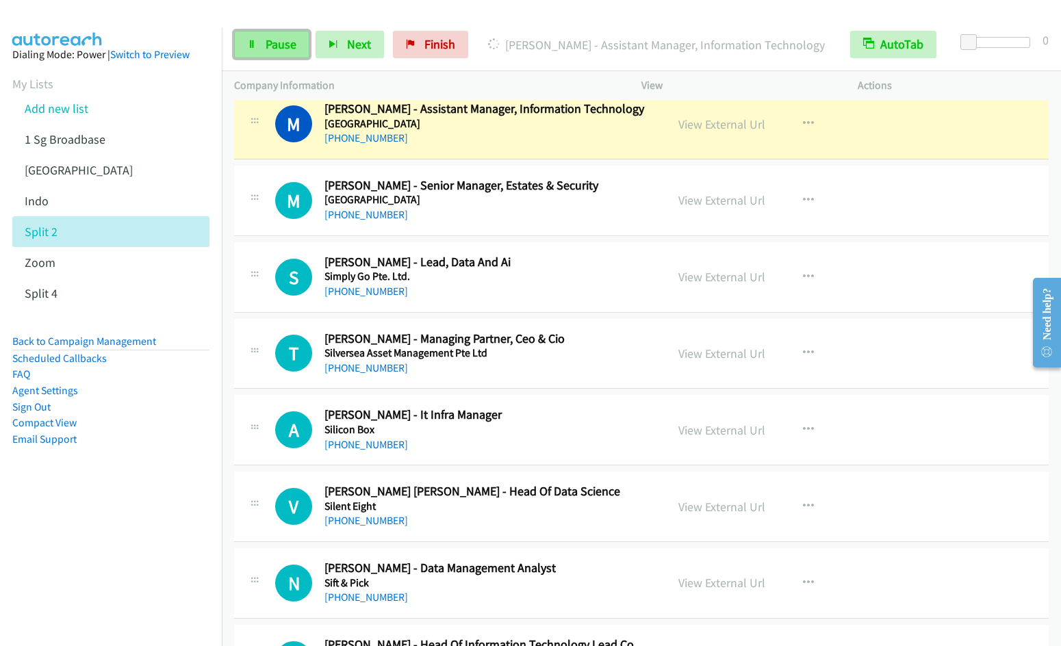
click at [249, 49] on icon at bounding box center [252, 45] width 10 height 10
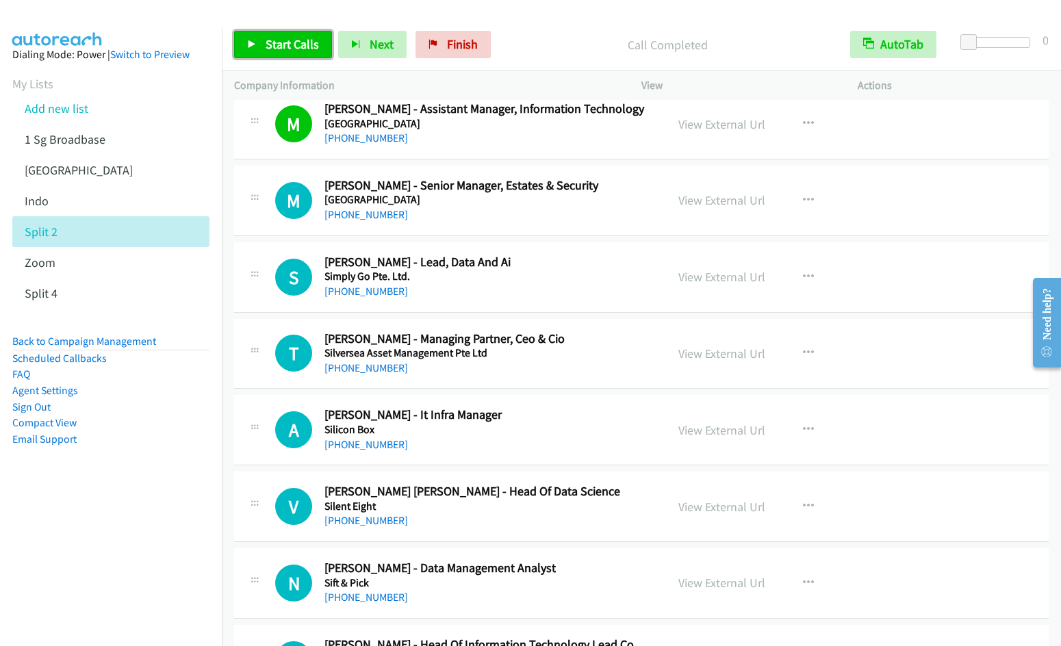
click at [297, 47] on span "Start Calls" at bounding box center [292, 44] width 53 height 16
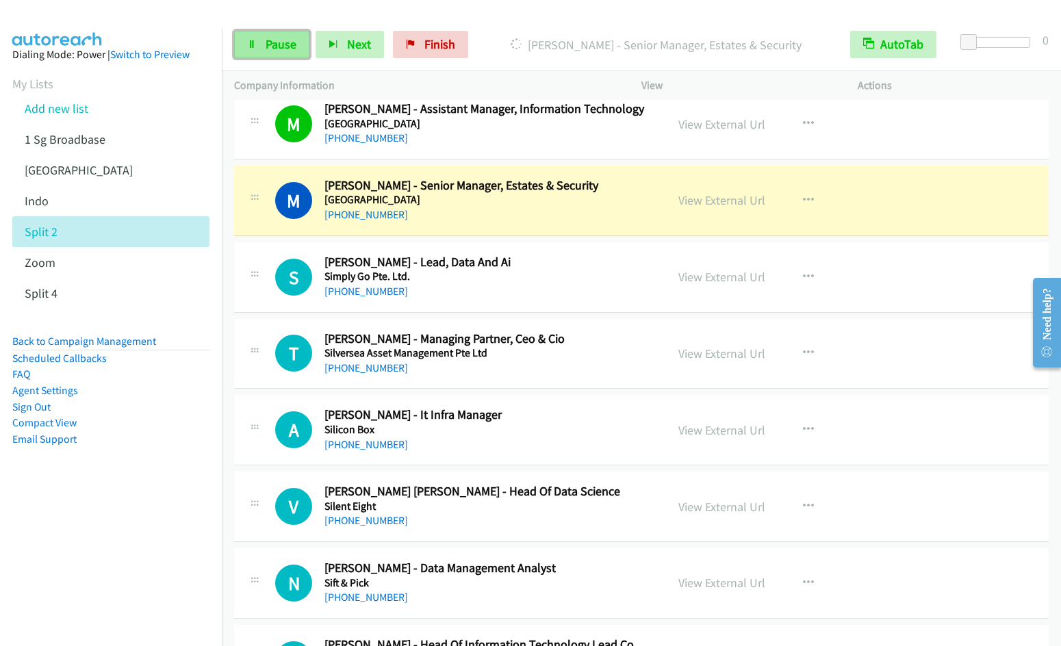
click at [249, 45] on icon at bounding box center [252, 45] width 10 height 10
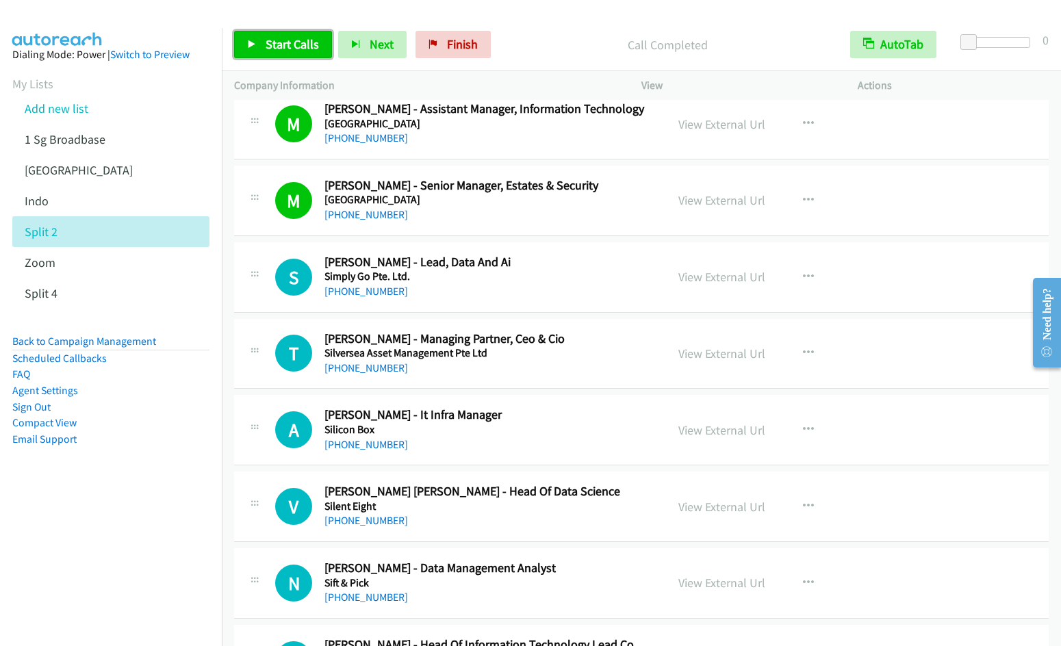
click at [257, 48] on link "Start Calls" at bounding box center [283, 44] width 98 height 27
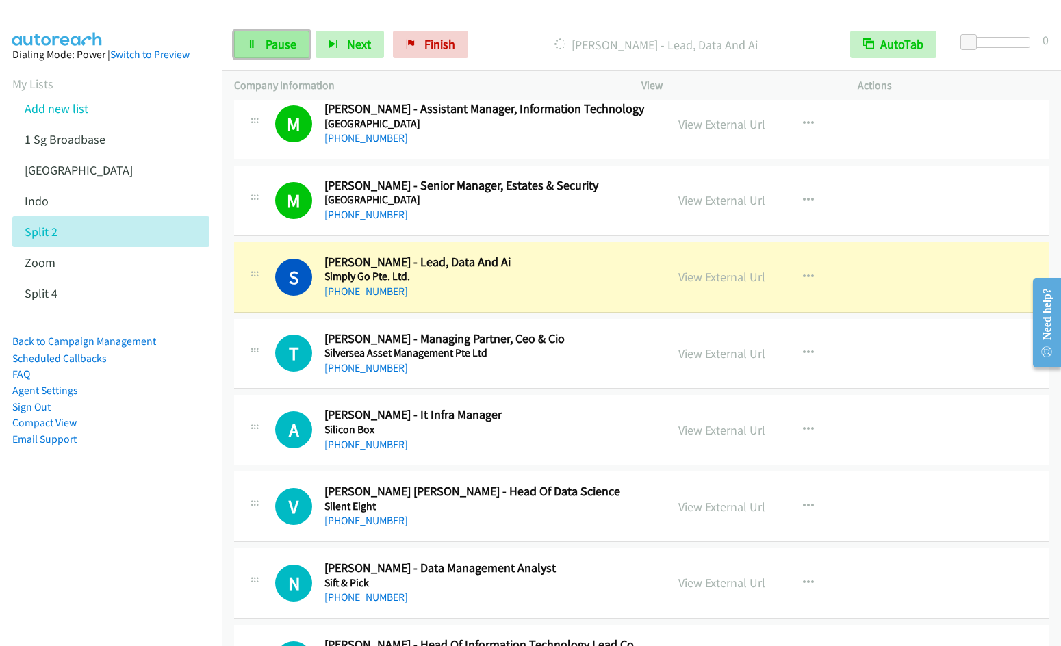
click at [272, 51] on span "Pause" at bounding box center [281, 44] width 31 height 16
